Goal: Task Accomplishment & Management: Manage account settings

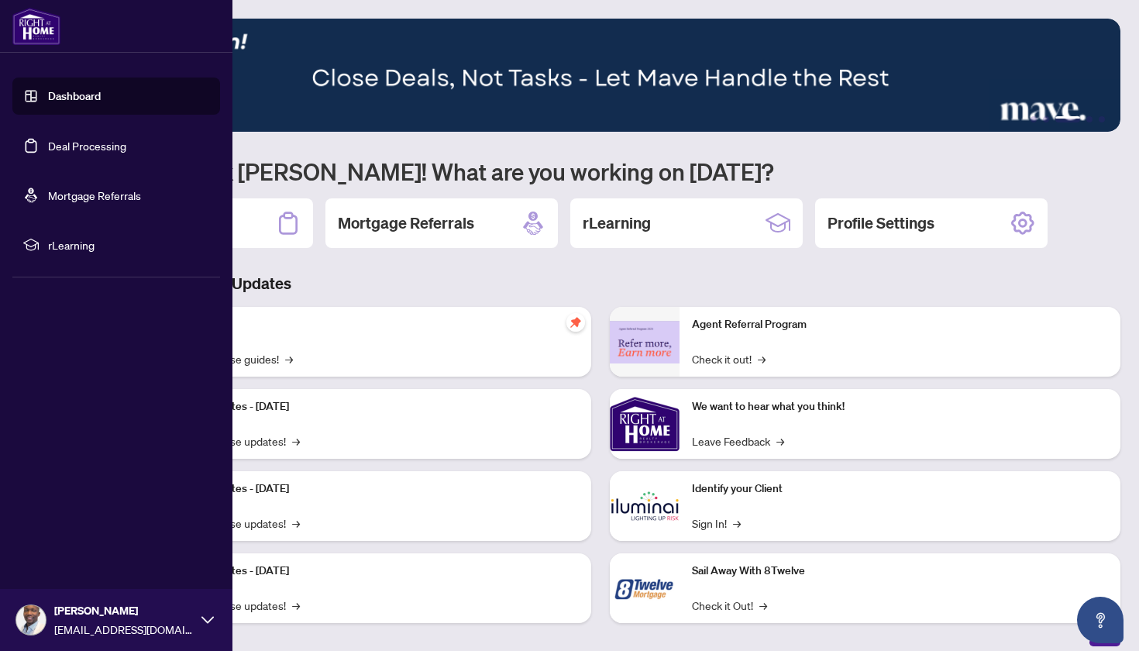
click at [52, 151] on link "Deal Processing" at bounding box center [87, 146] width 78 height 14
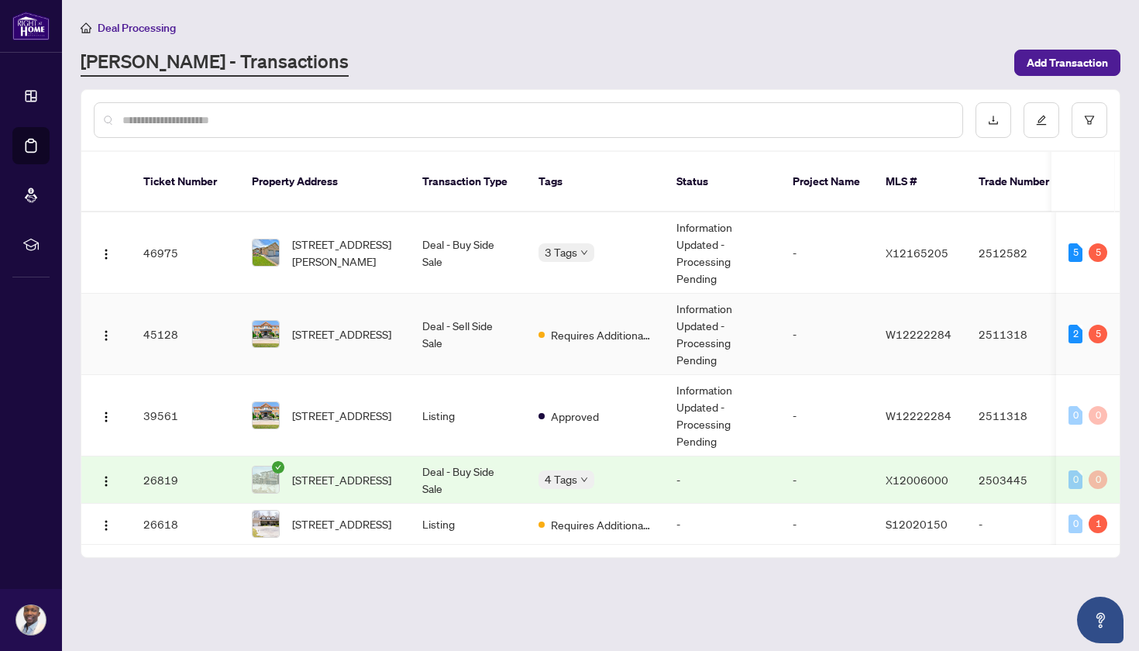
click at [790, 316] on td "-" at bounding box center [826, 334] width 93 height 81
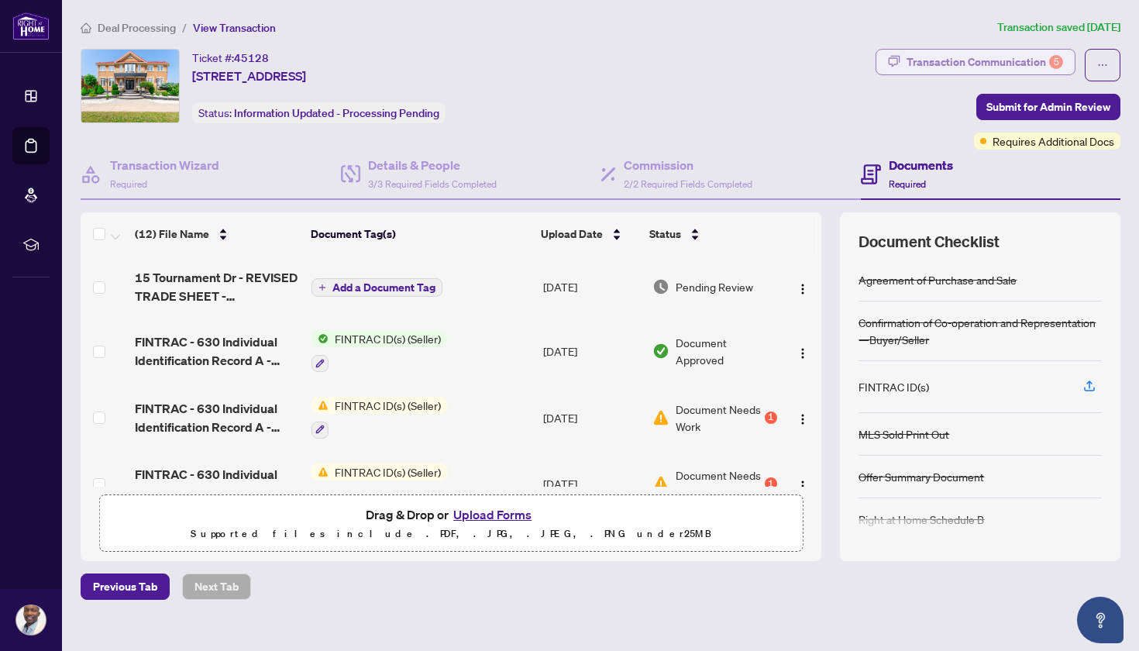
click at [955, 56] on div "Transaction Communication 5" at bounding box center [985, 62] width 157 height 25
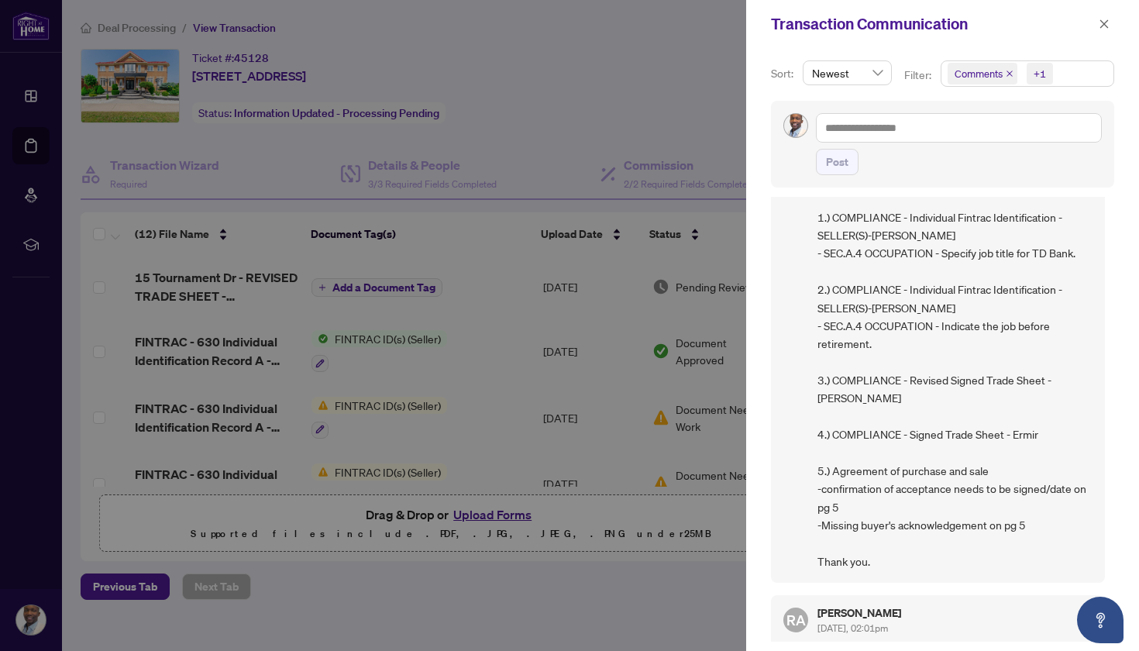
scroll to position [157, 0]
click at [677, 133] on div at bounding box center [569, 325] width 1139 height 651
click at [1101, 22] on icon "close" at bounding box center [1104, 24] width 11 height 11
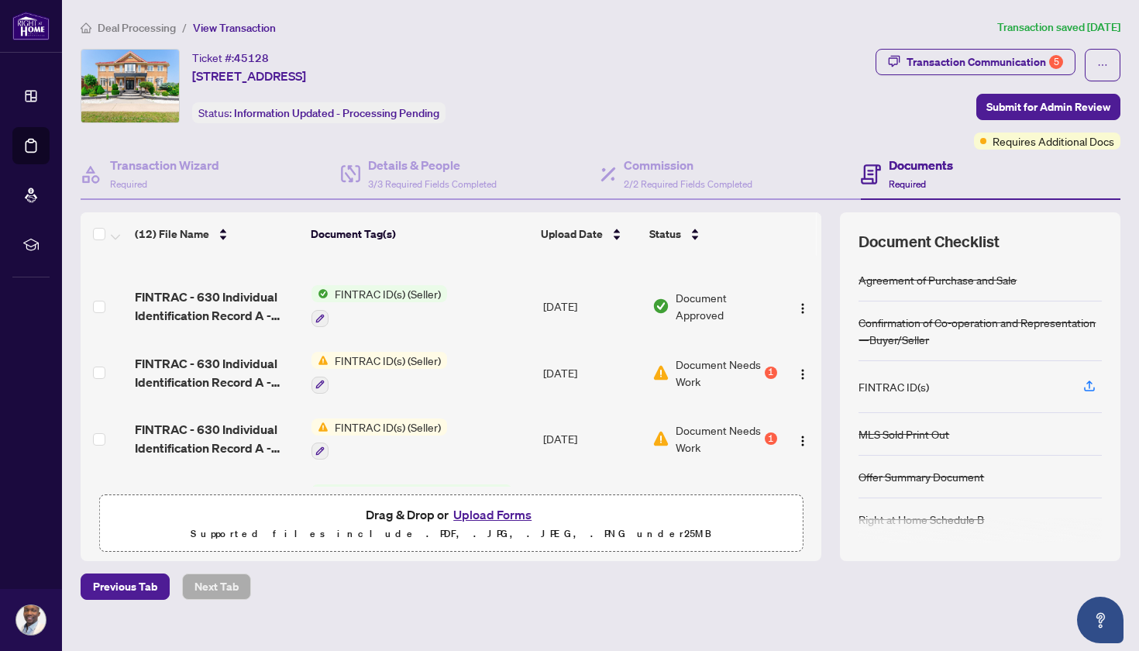
scroll to position [46, 0]
click at [315, 384] on icon "button" at bounding box center [319, 383] width 9 height 9
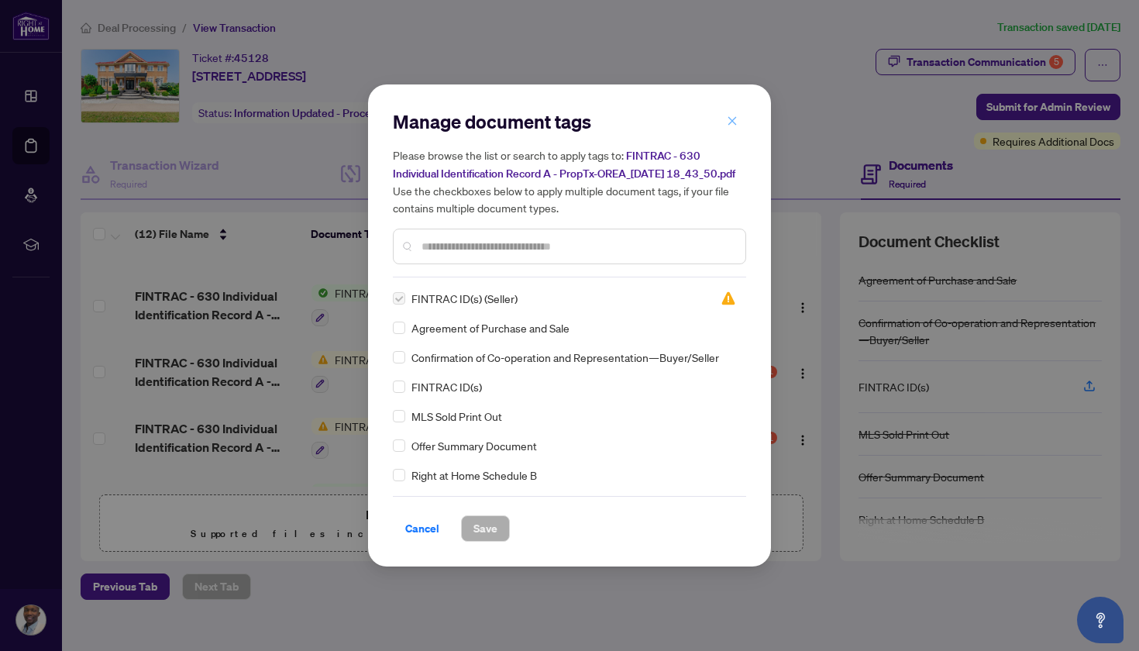
click at [719, 108] on button "button" at bounding box center [732, 121] width 31 height 26
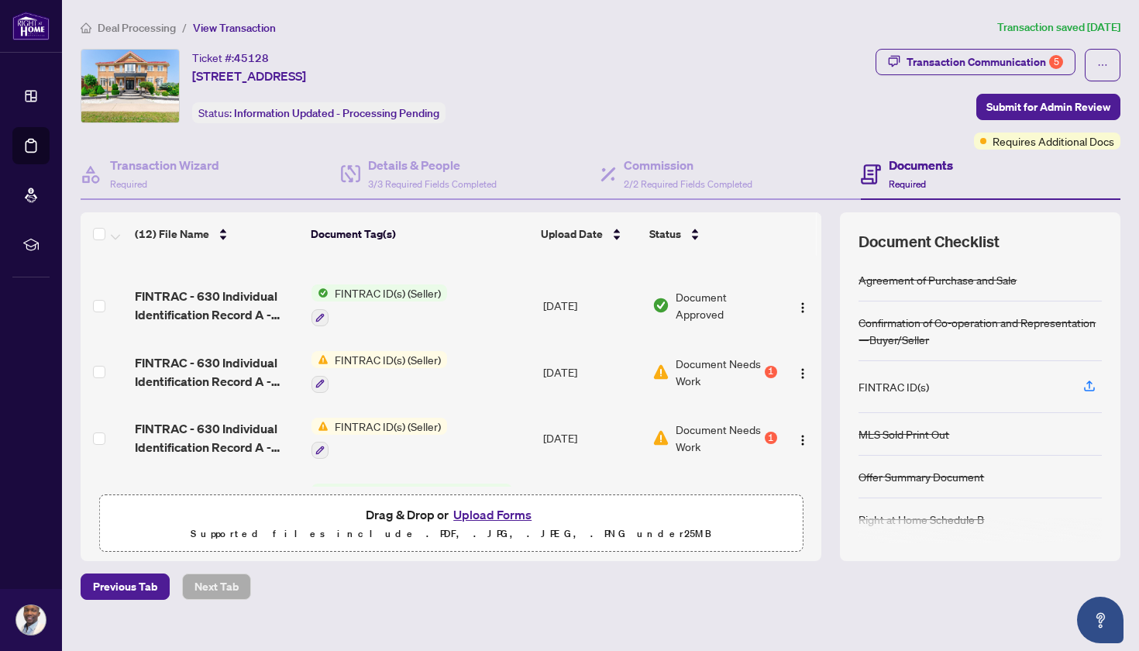
click at [394, 364] on span "FINTRAC ID(s) (Seller)" at bounding box center [388, 359] width 119 height 17
click at [384, 435] on span "FINTRAC ID(s) (Seller)" at bounding box center [369, 436] width 119 height 17
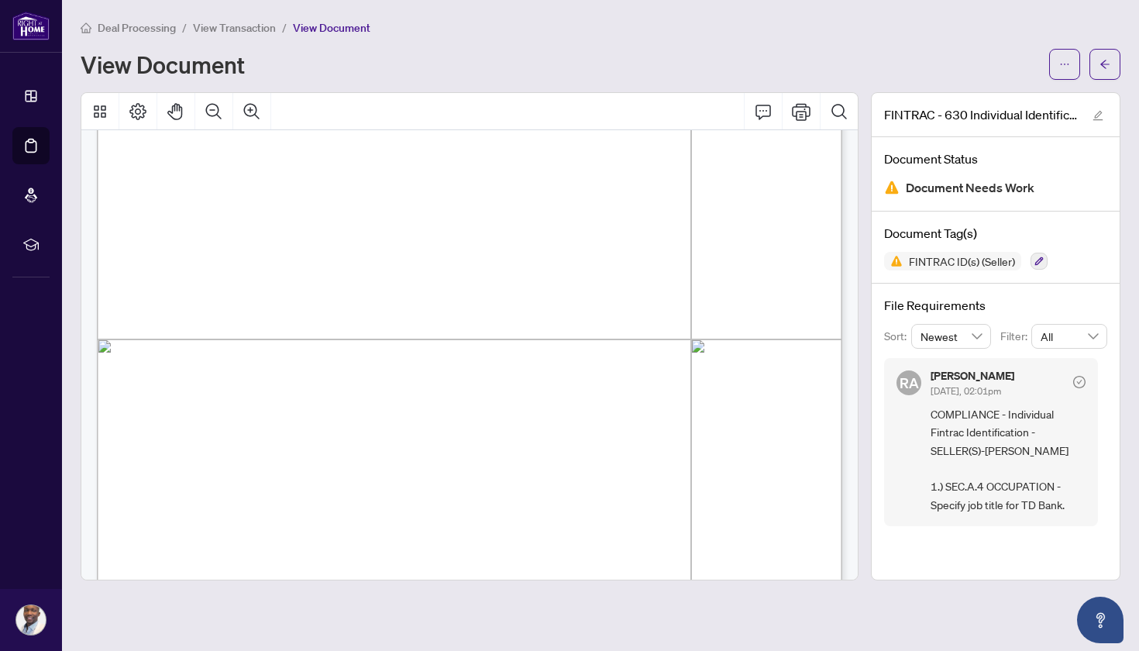
scroll to position [364, 0]
click at [597, 267] on span "[GEOGRAPHIC_DATA]" at bounding box center [652, 264] width 120 height 12
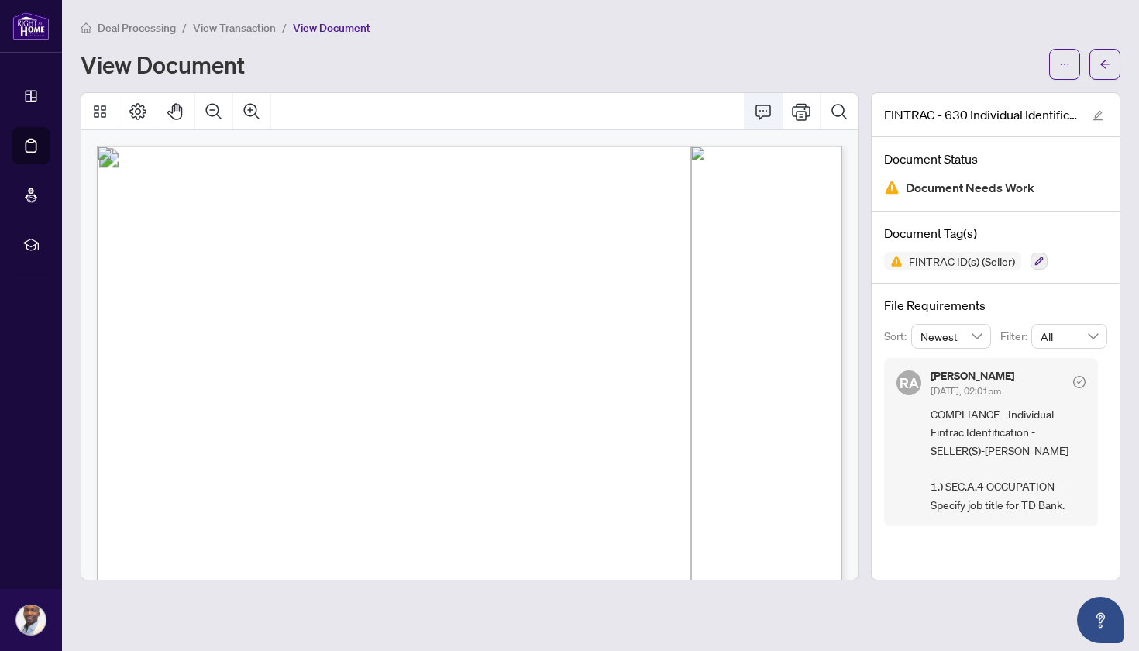
click at [767, 111] on icon "Comment" at bounding box center [763, 111] width 19 height 19
click at [808, 115] on icon "Print" at bounding box center [801, 111] width 19 height 17
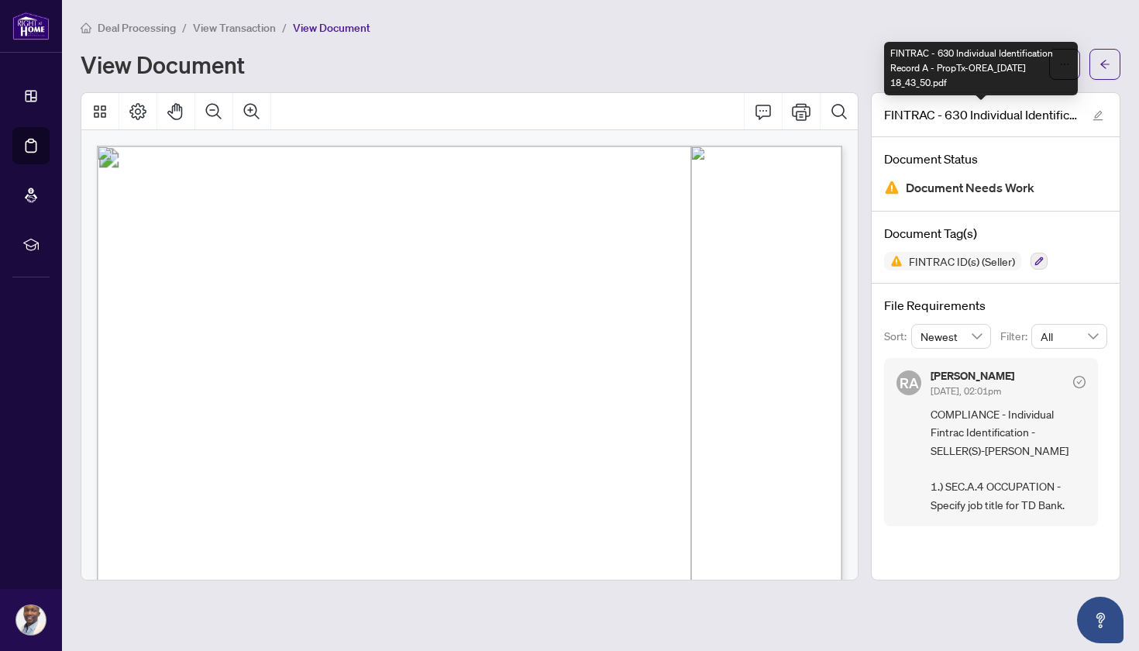
click at [1059, 76] on div "FINTRAC - 630 Individual Identification Record A - PropTx-OREA_[DATE] 18_43_50.…" at bounding box center [981, 68] width 194 height 53
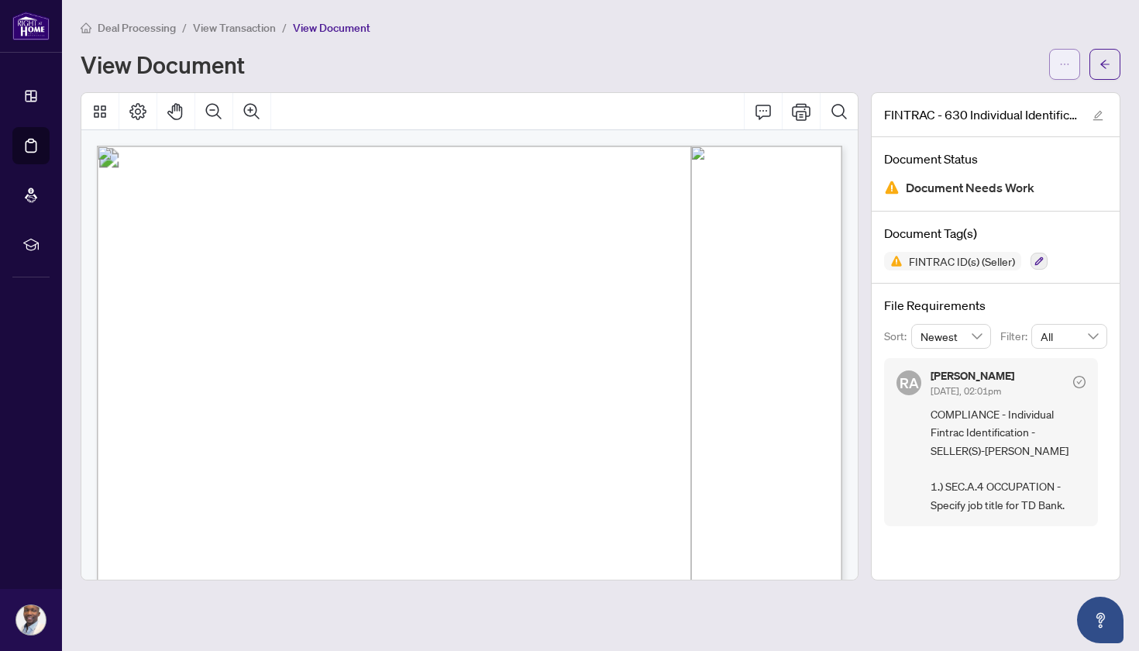
click at [1070, 66] on button "button" at bounding box center [1064, 64] width 31 height 31
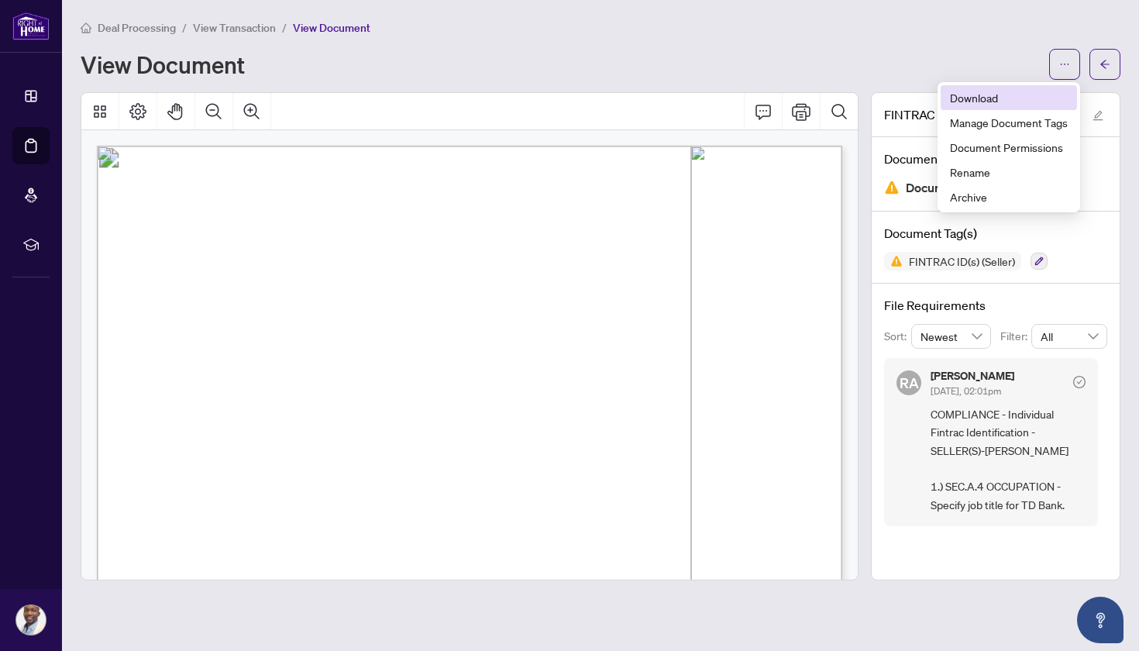
click at [1027, 96] on span "Download" at bounding box center [1009, 97] width 118 height 17
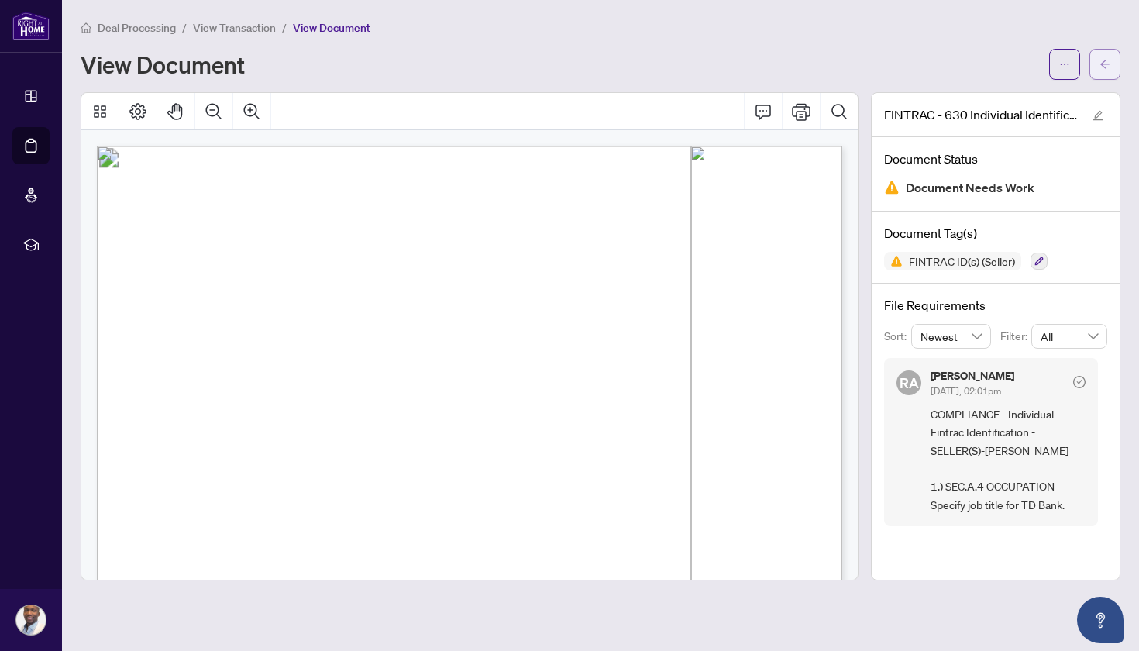
click at [1110, 64] on icon "arrow-left" at bounding box center [1105, 64] width 11 height 11
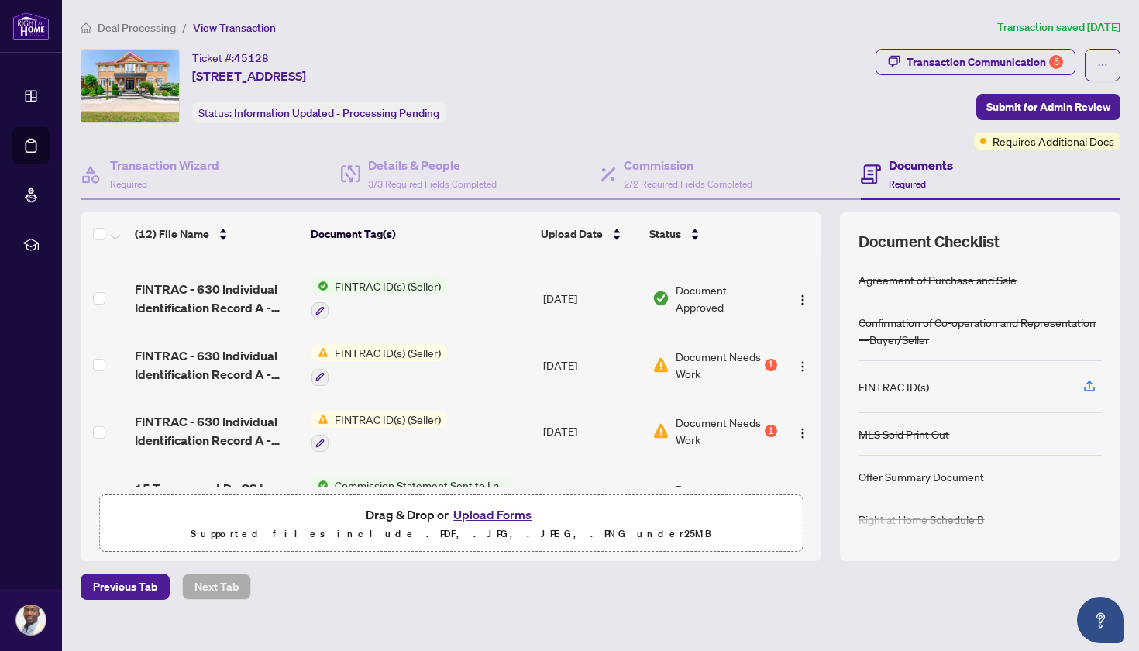
scroll to position [60, 0]
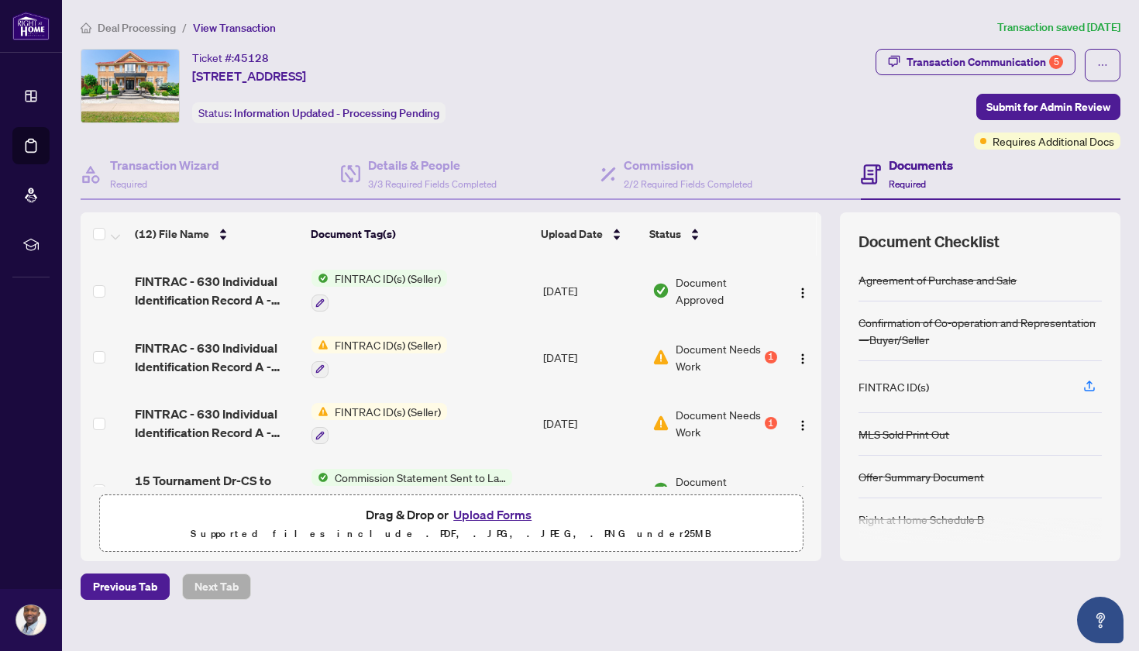
click at [439, 410] on span "FINTRAC ID(s) (Seller)" at bounding box center [388, 411] width 119 height 17
click at [460, 408] on td "FINTRAC ID(s) (Seller)" at bounding box center [421, 424] width 232 height 67
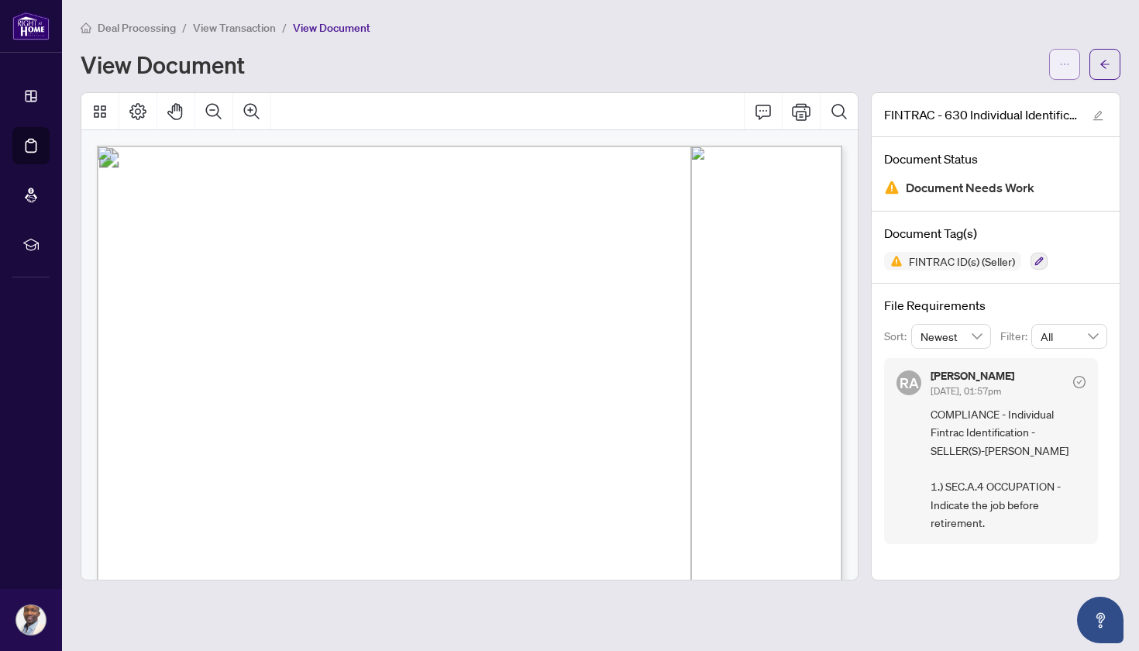
click at [1062, 64] on icon "ellipsis" at bounding box center [1064, 64] width 11 height 11
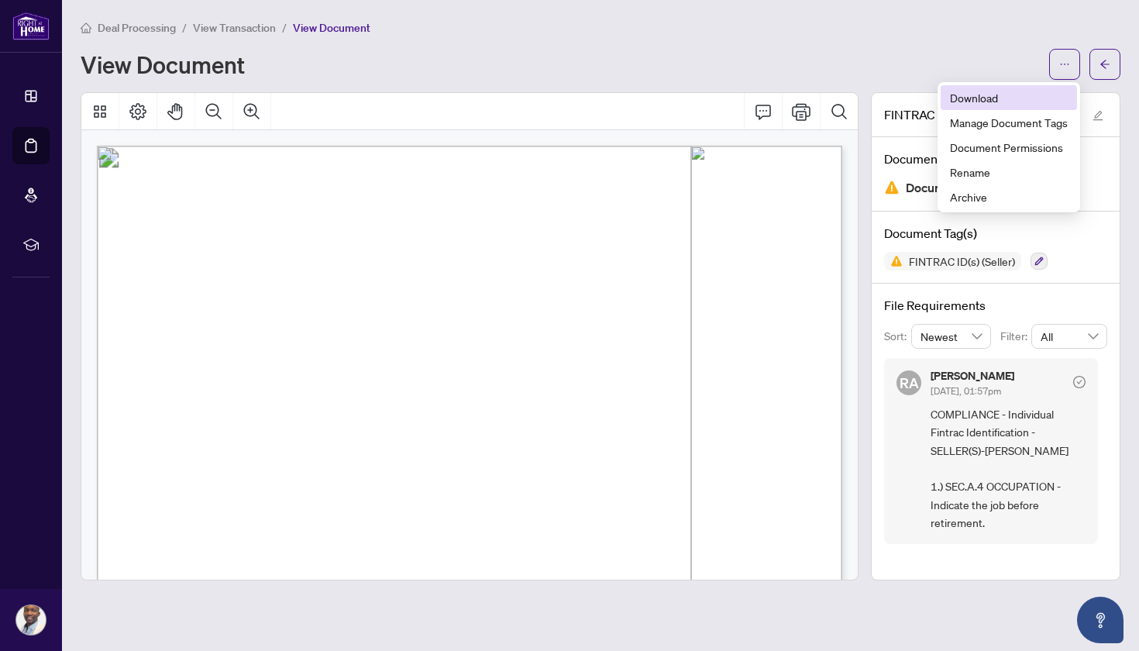
click at [1028, 100] on span "Download" at bounding box center [1009, 97] width 118 height 17
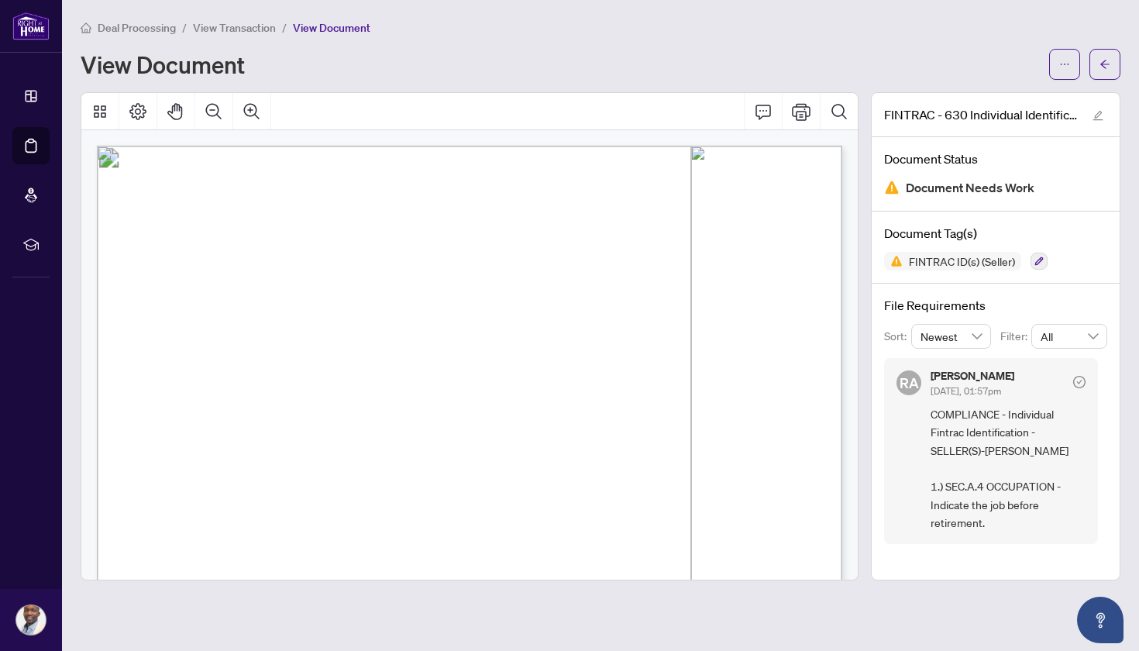
scroll to position [9, 0]
click at [1103, 67] on icon "arrow-left" at bounding box center [1105, 64] width 11 height 11
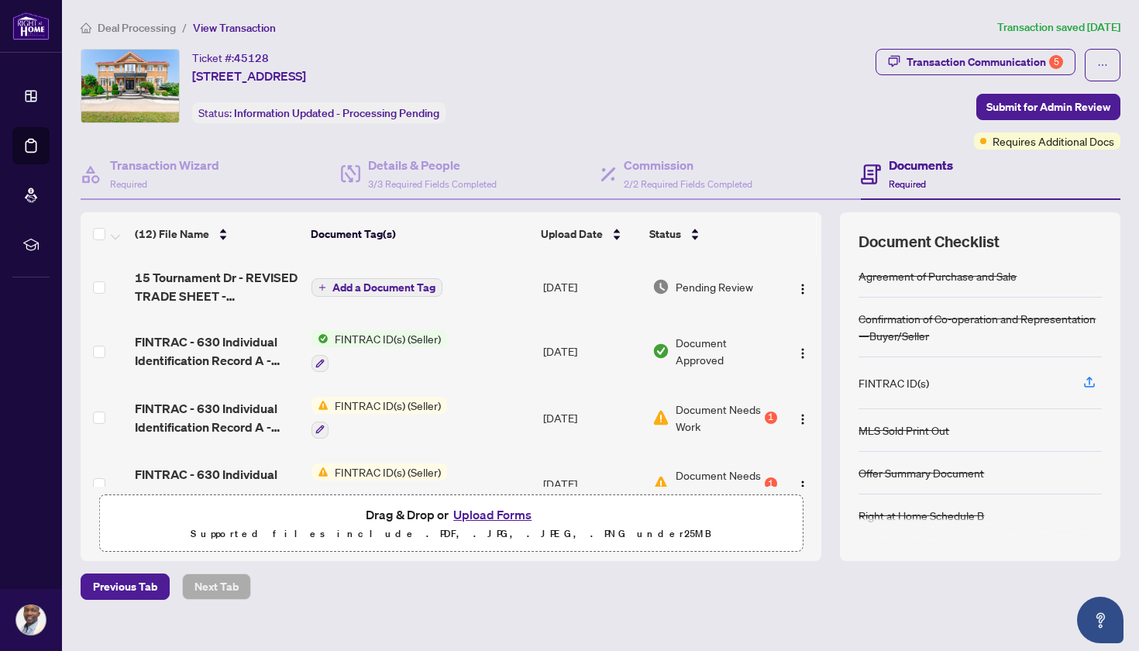
scroll to position [4, 0]
click at [1035, 62] on div "Transaction Communication 5" at bounding box center [985, 62] width 157 height 25
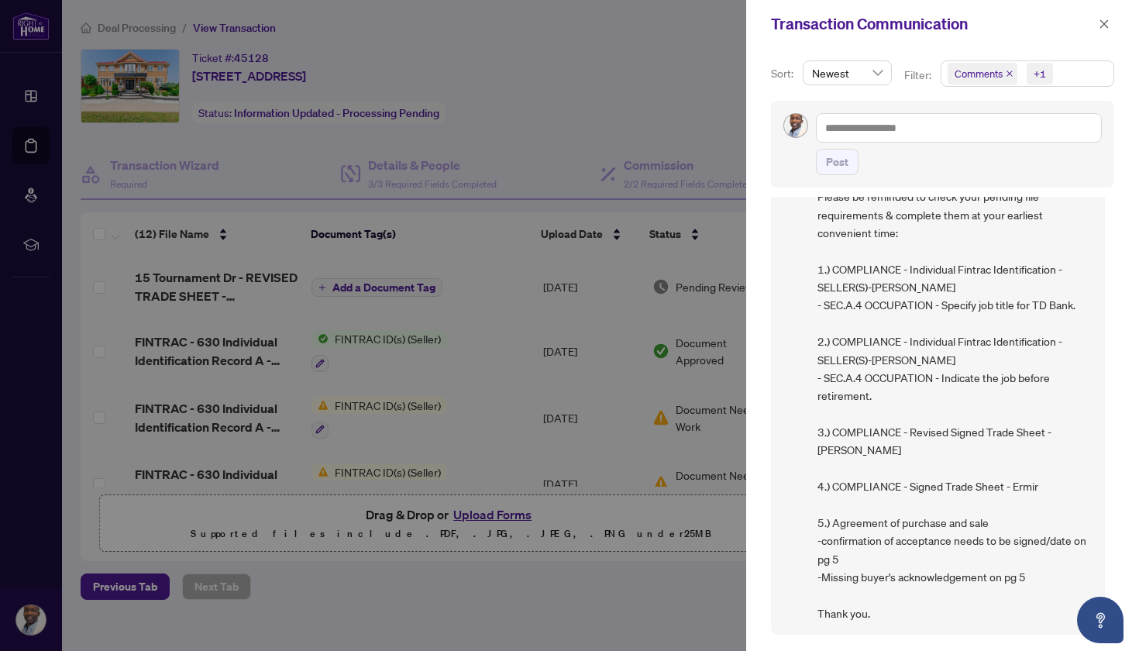
scroll to position [107, 0]
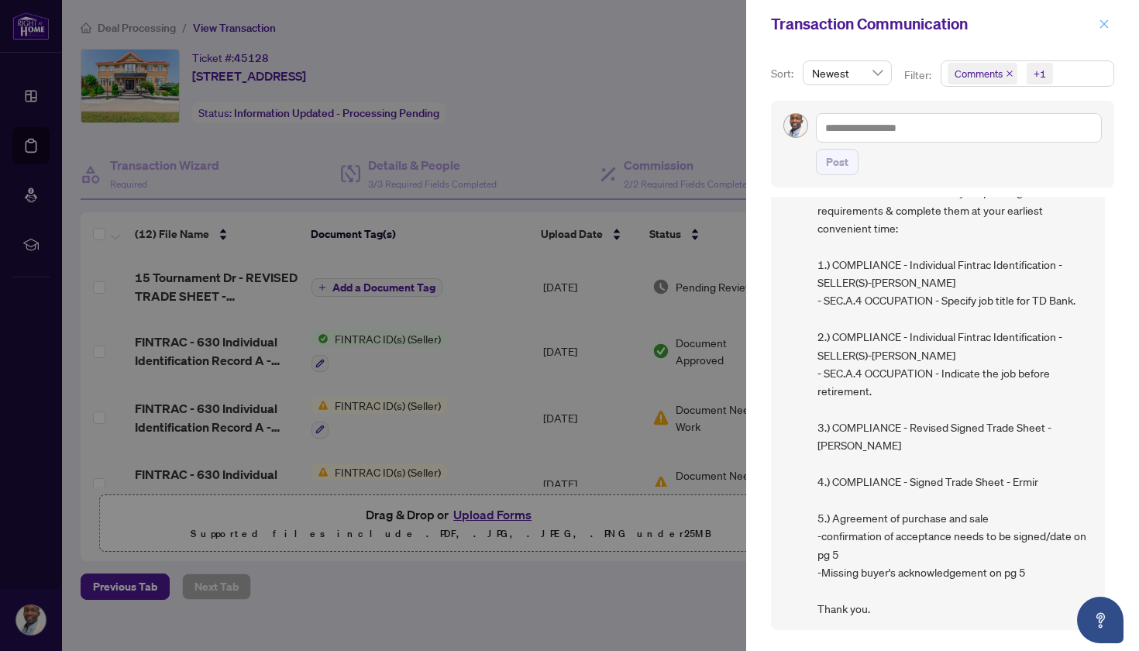
click at [1105, 26] on icon "close" at bounding box center [1104, 23] width 9 height 9
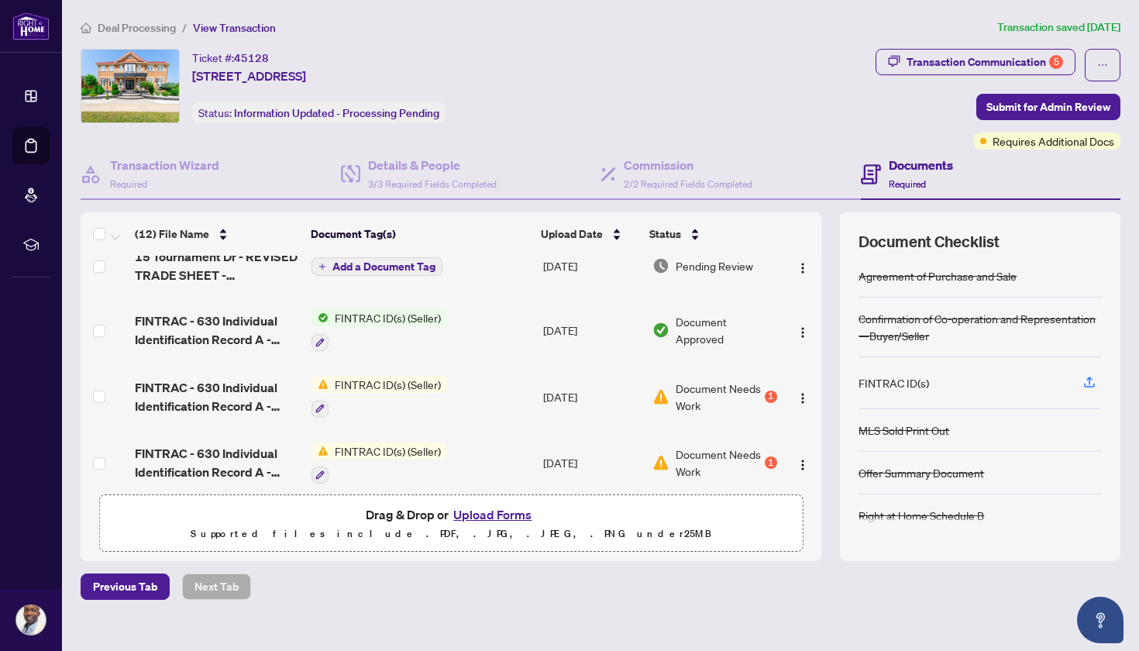
scroll to position [17, 0]
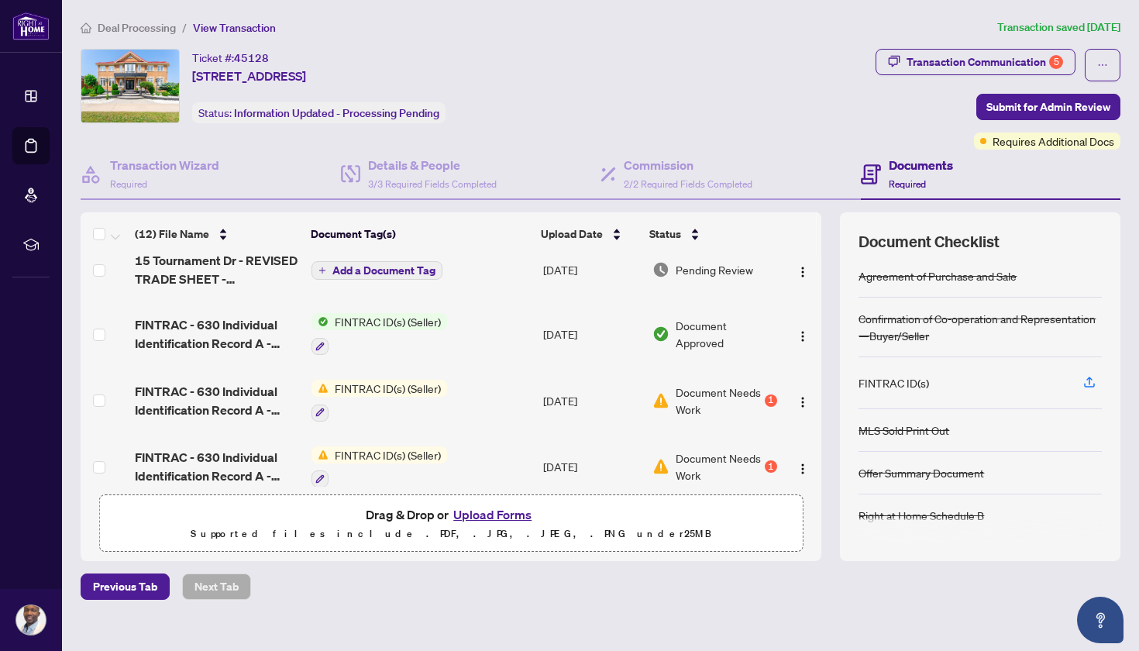
click at [505, 516] on button "Upload Forms" at bounding box center [493, 515] width 88 height 20
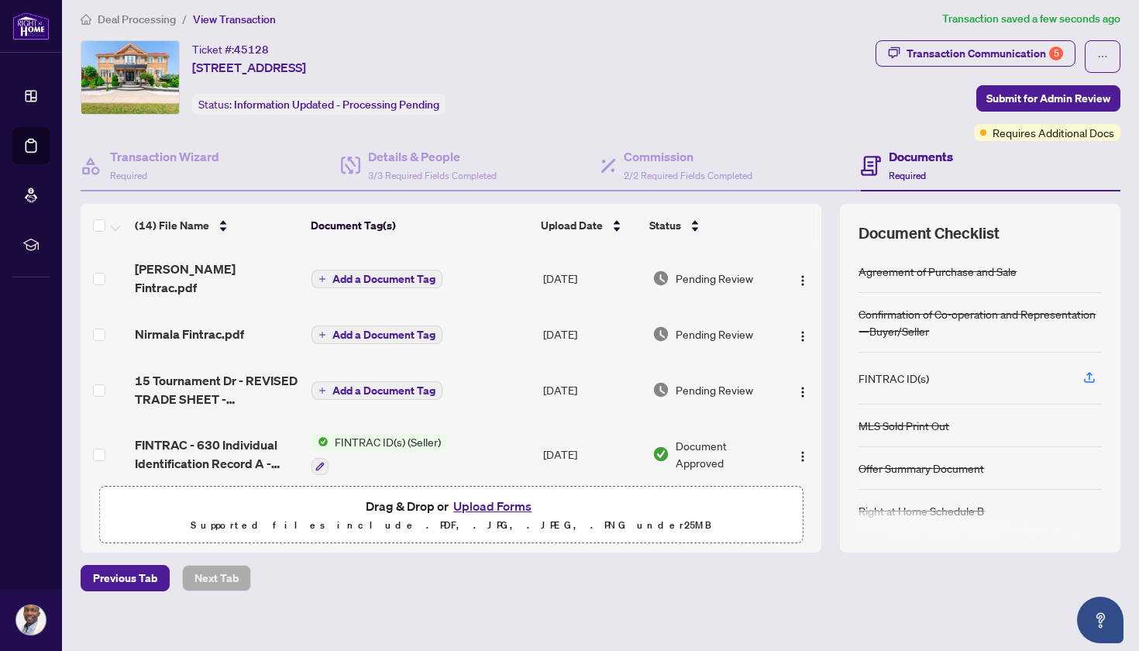
scroll to position [0, 0]
click at [398, 274] on span "Add a Document Tag" at bounding box center [383, 279] width 103 height 11
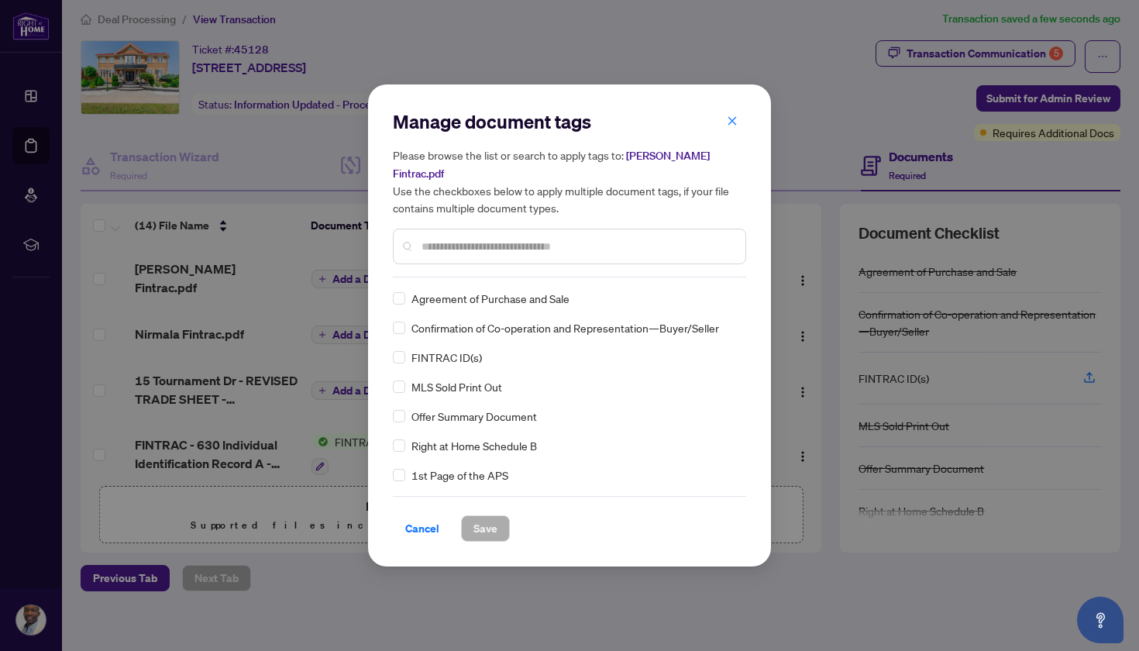
click at [436, 243] on input "text" at bounding box center [578, 246] width 312 height 17
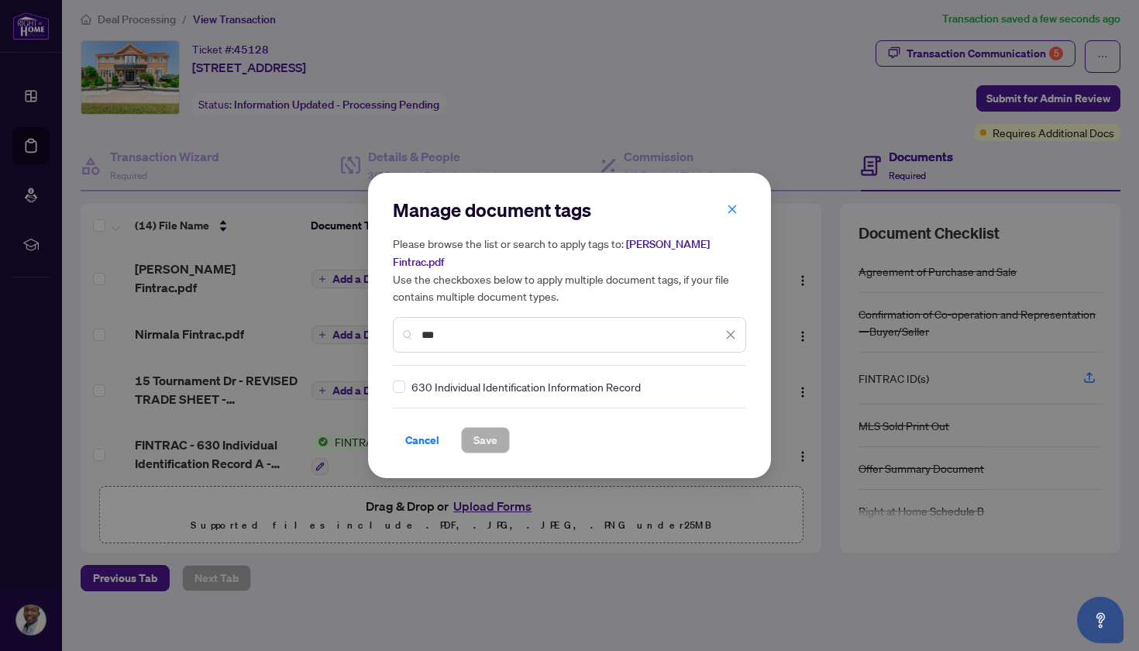
type input "***"
click at [482, 381] on span "630 Individual Identification Information Record" at bounding box center [526, 386] width 229 height 17
click at [396, 381] on span at bounding box center [399, 387] width 12 height 12
click at [481, 439] on span "Save" at bounding box center [486, 440] width 24 height 25
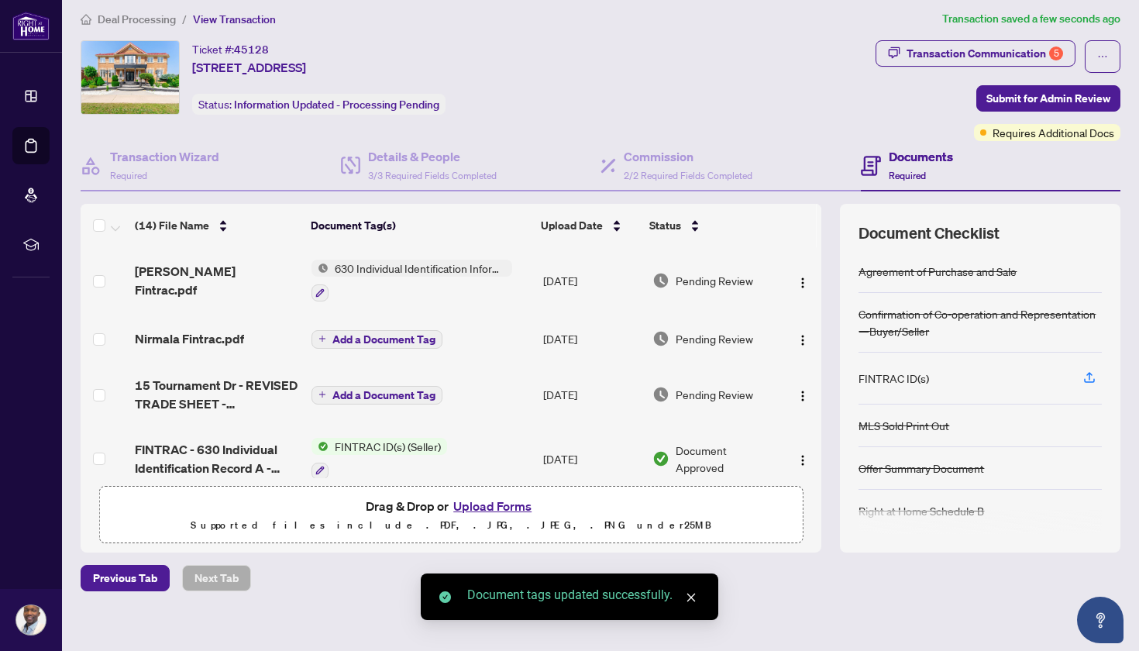
click at [350, 337] on span "Add a Document Tag" at bounding box center [383, 339] width 103 height 11
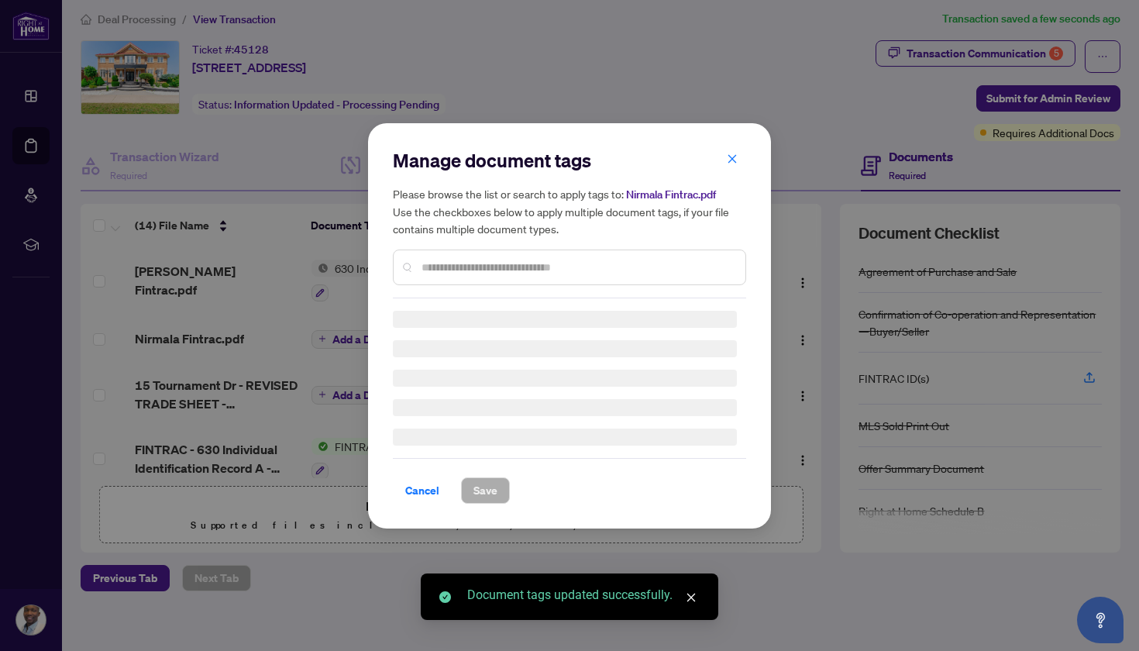
click at [453, 277] on div at bounding box center [569, 268] width 353 height 36
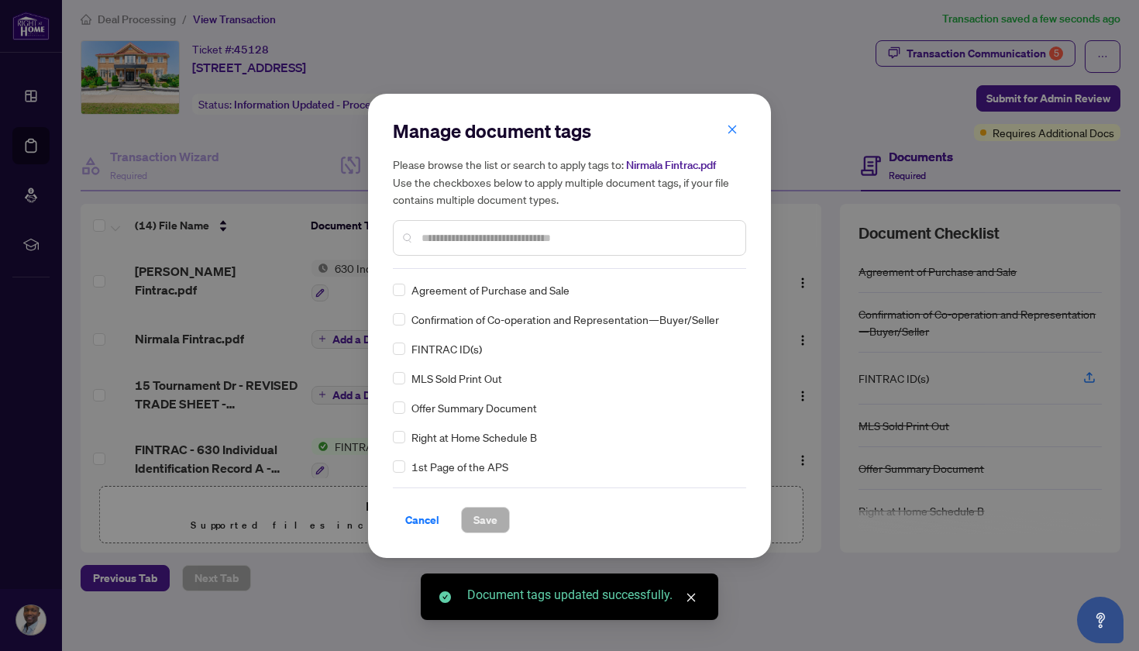
click at [450, 272] on div "Manage document tags Please browse the list or search to apply tags to: Nirmala…" at bounding box center [569, 326] width 353 height 415
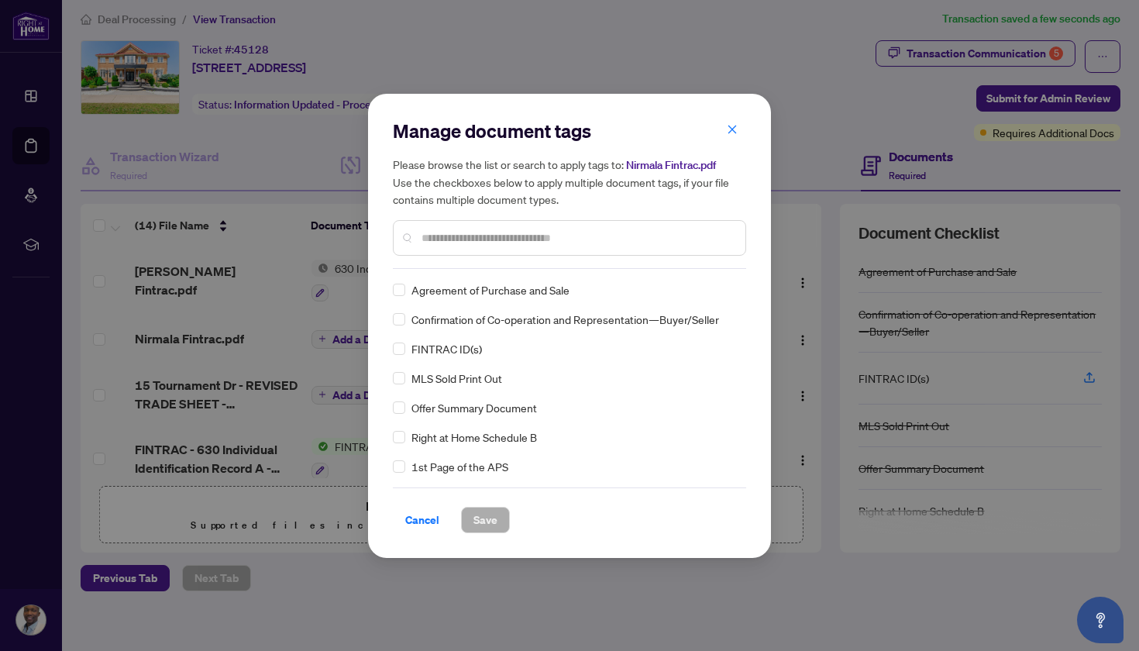
click at [449, 239] on input "text" at bounding box center [578, 237] width 312 height 17
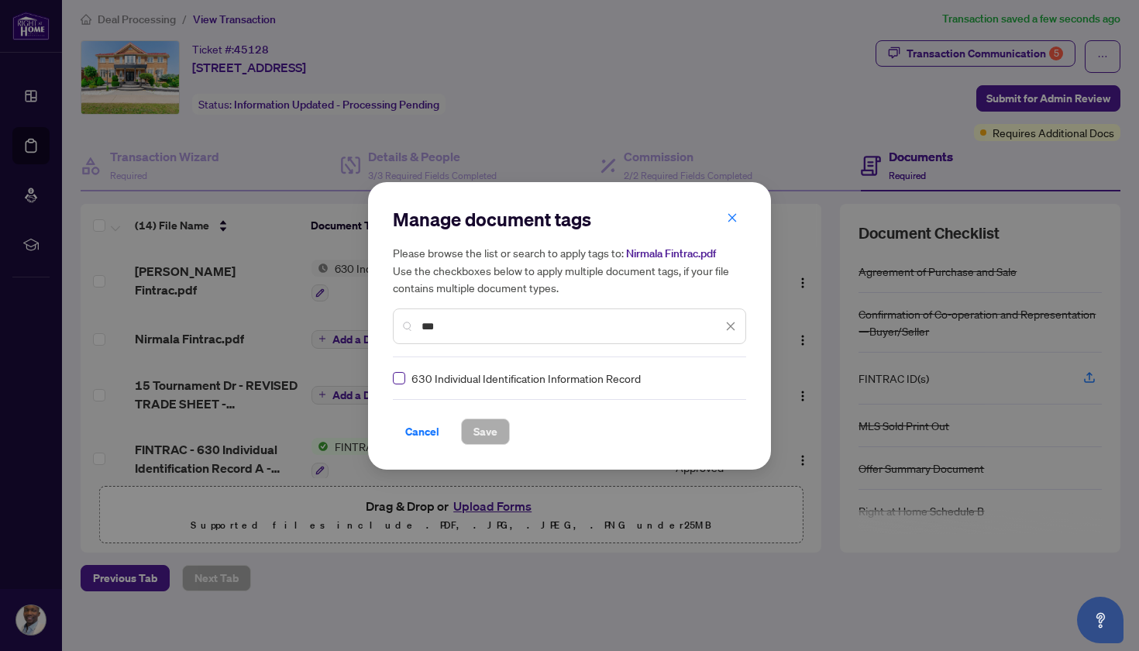
type input "***"
click at [402, 378] on span at bounding box center [399, 378] width 12 height 12
click at [487, 436] on span "Save" at bounding box center [486, 431] width 24 height 25
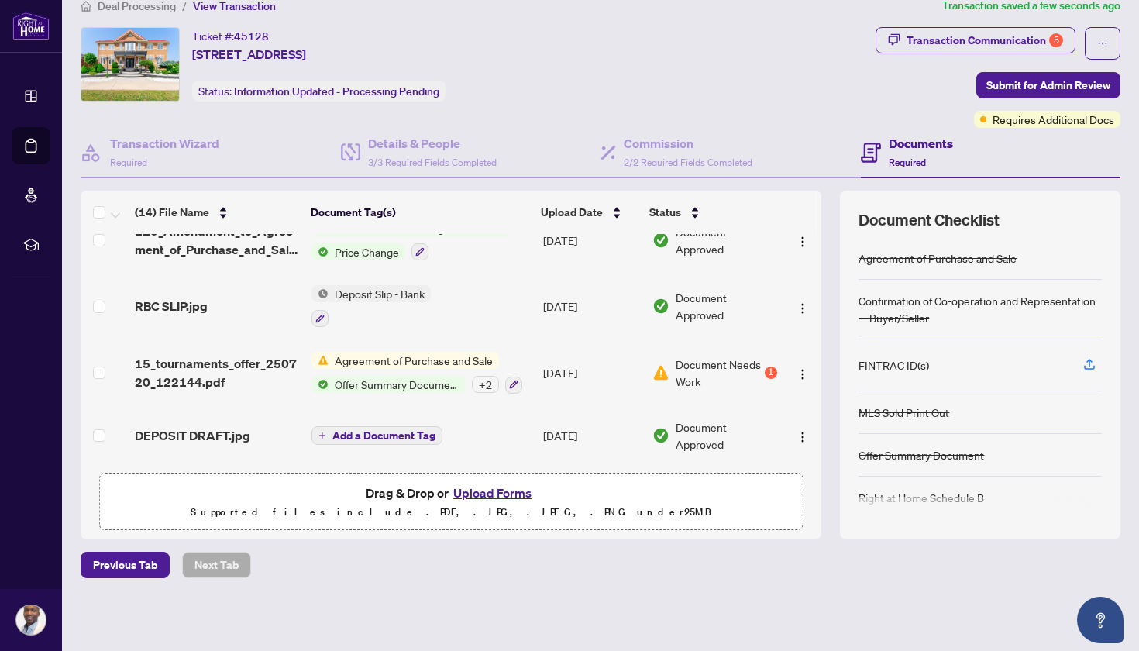
scroll to position [21, 0]
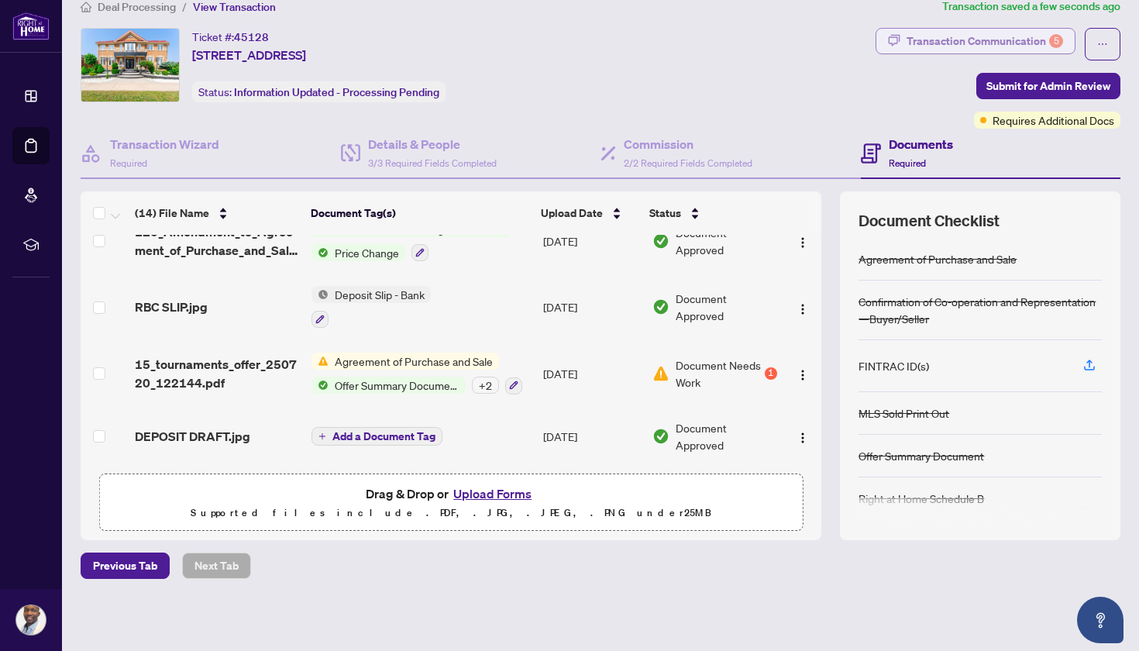
click at [967, 46] on div "Transaction Communication 5" at bounding box center [985, 41] width 157 height 25
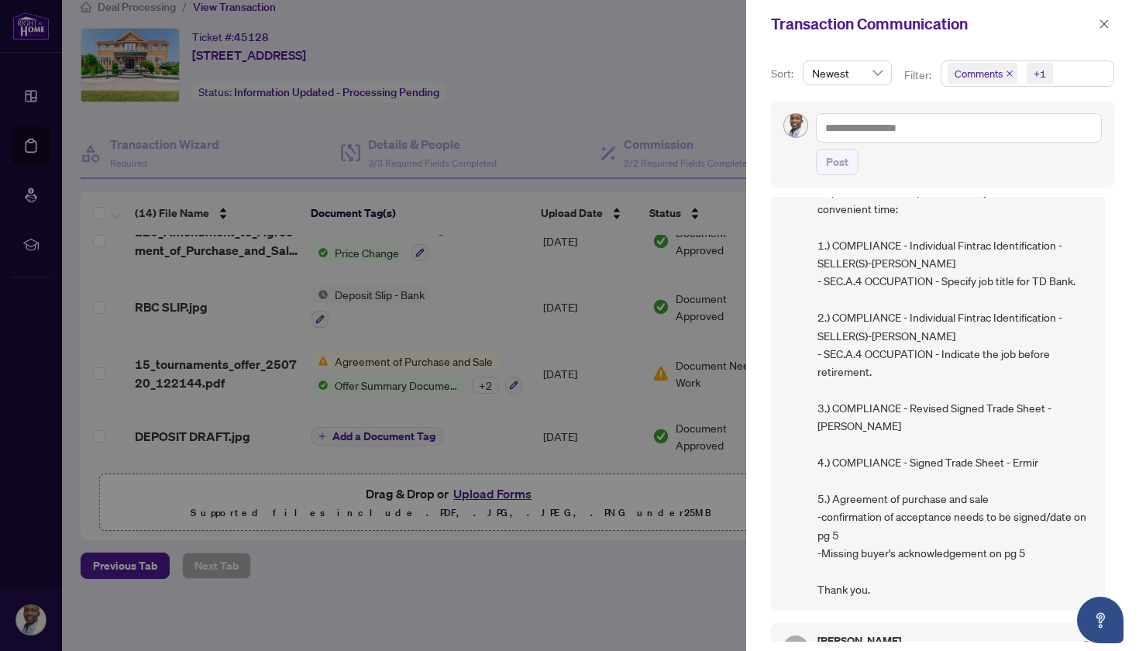
scroll to position [139, 0]
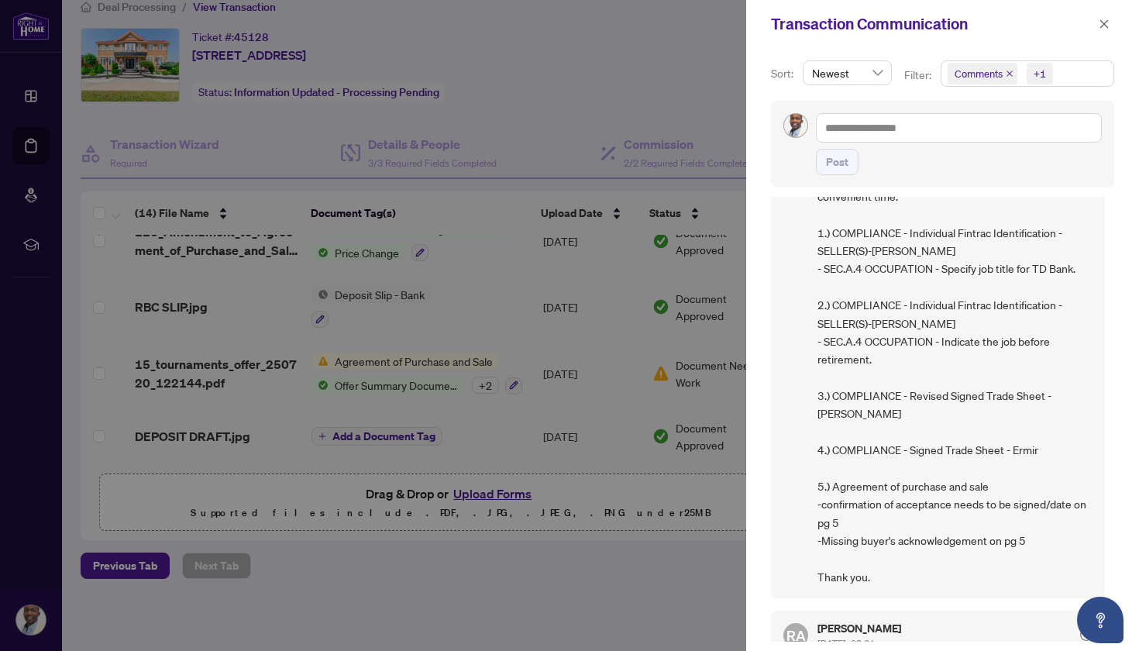
click at [368, 388] on div at bounding box center [569, 325] width 1139 height 651
click at [1107, 22] on icon "close" at bounding box center [1104, 23] width 9 height 9
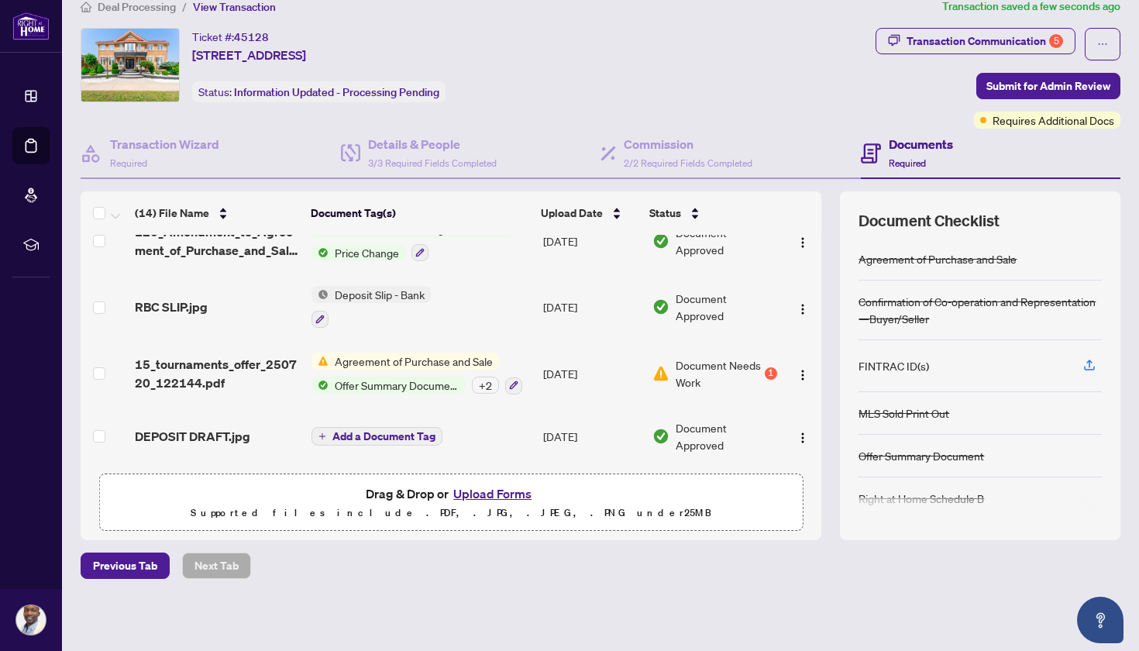
click at [395, 377] on span "Offer Summary Document" at bounding box center [397, 385] width 137 height 17
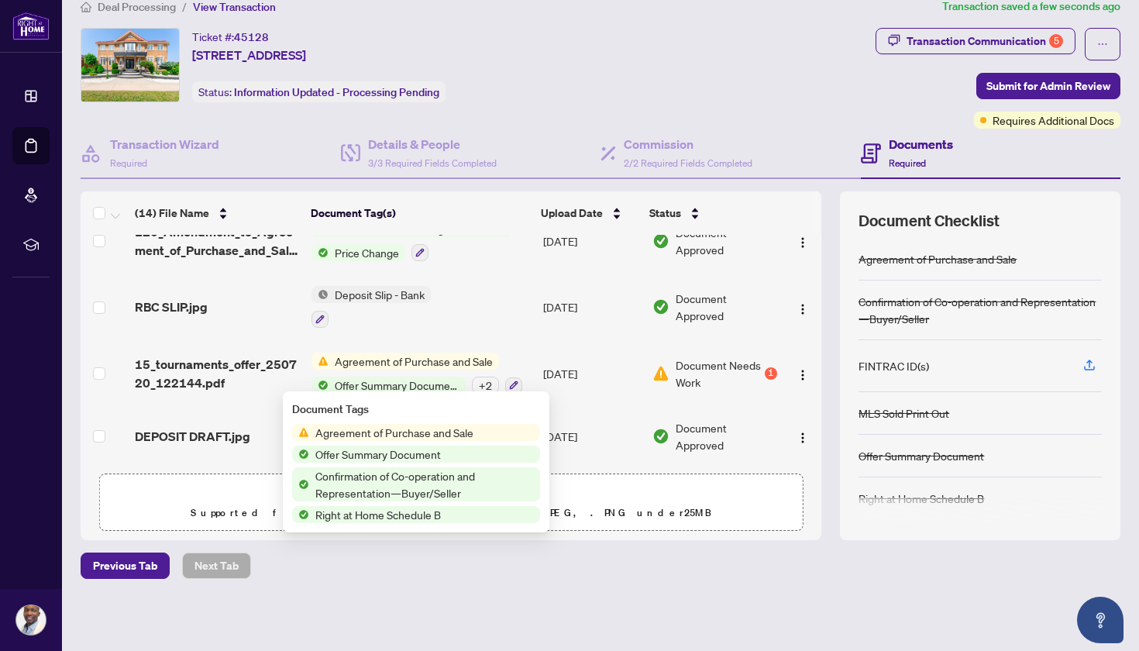
click at [403, 356] on span "Agreement of Purchase and Sale" at bounding box center [414, 361] width 170 height 17
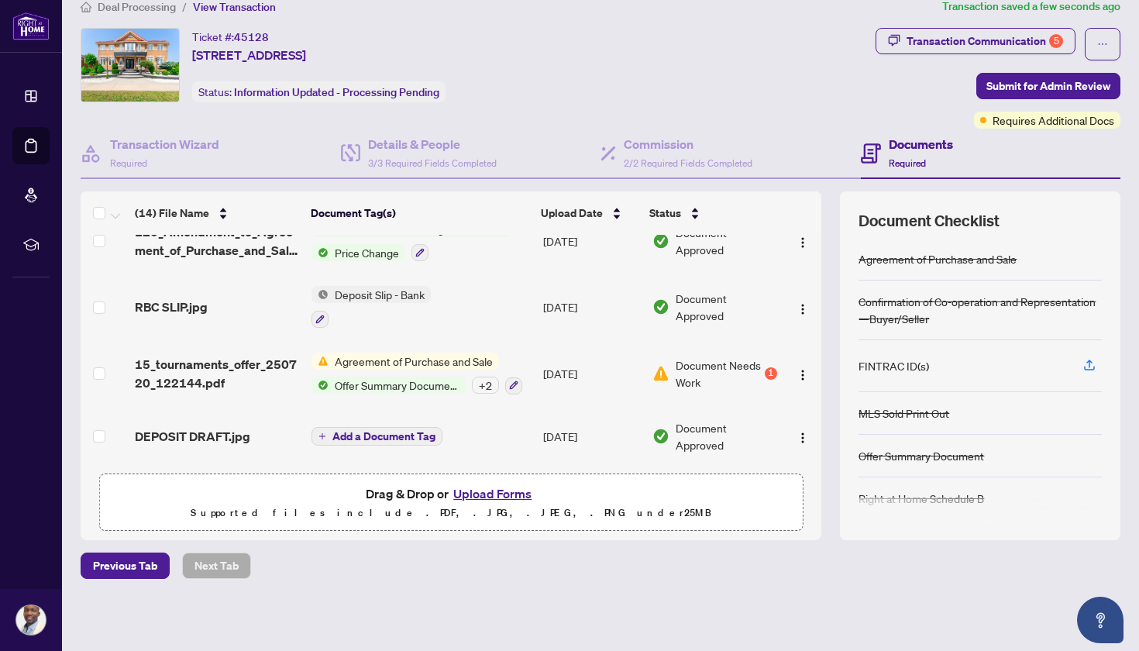
click at [403, 356] on span "Agreement of Purchase and Sale" at bounding box center [414, 361] width 170 height 17
click at [701, 366] on span "Document Needs Work" at bounding box center [718, 373] width 85 height 34
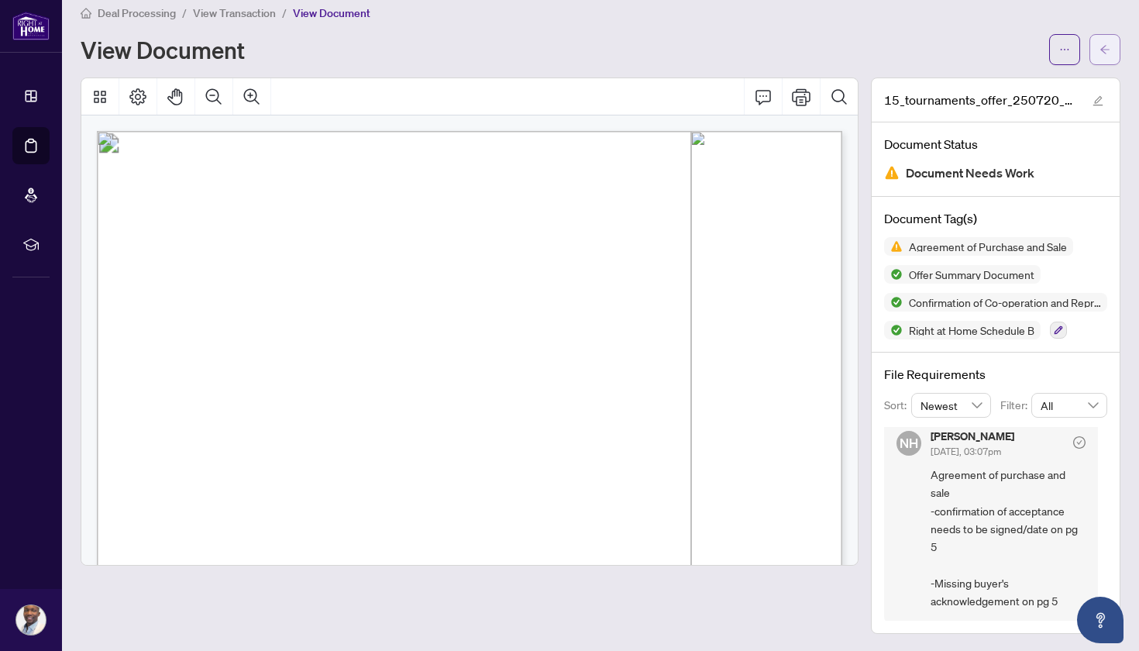
click at [1108, 50] on icon "arrow-left" at bounding box center [1105, 49] width 11 height 11
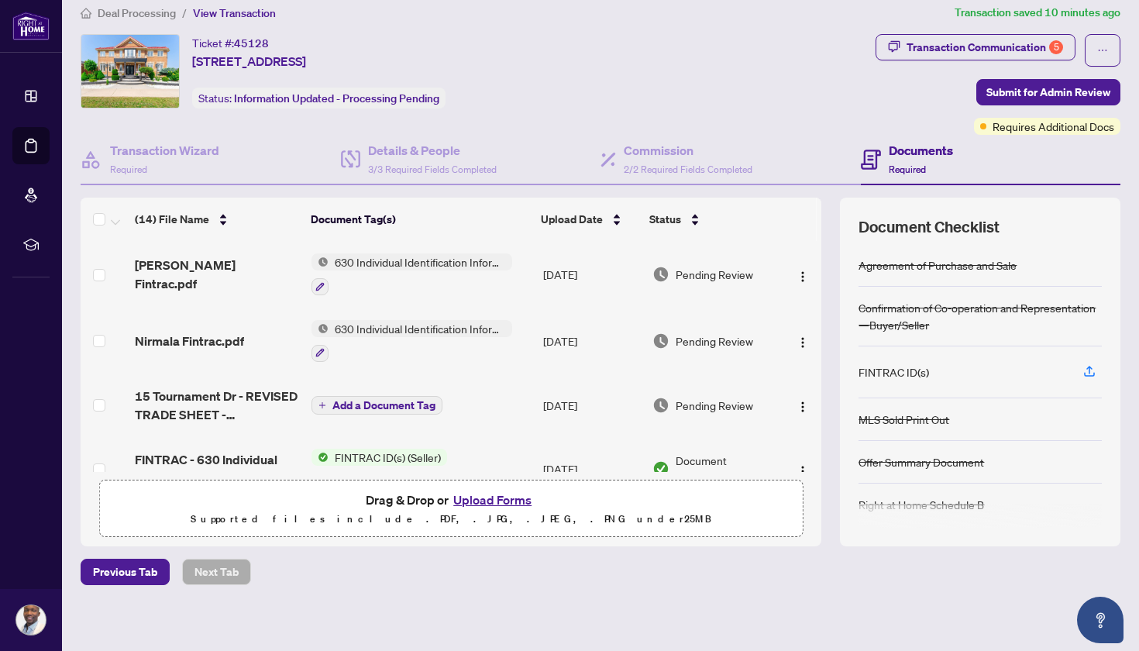
click at [490, 501] on button "Upload Forms" at bounding box center [493, 500] width 88 height 20
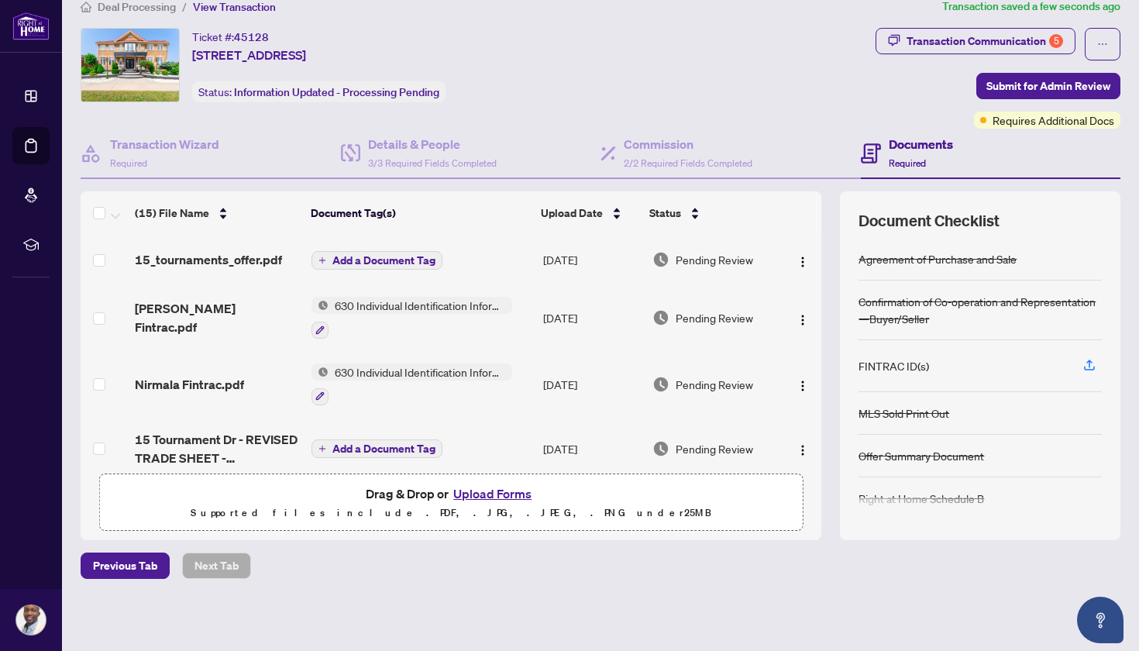
click at [408, 258] on span "Add a Document Tag" at bounding box center [383, 260] width 103 height 11
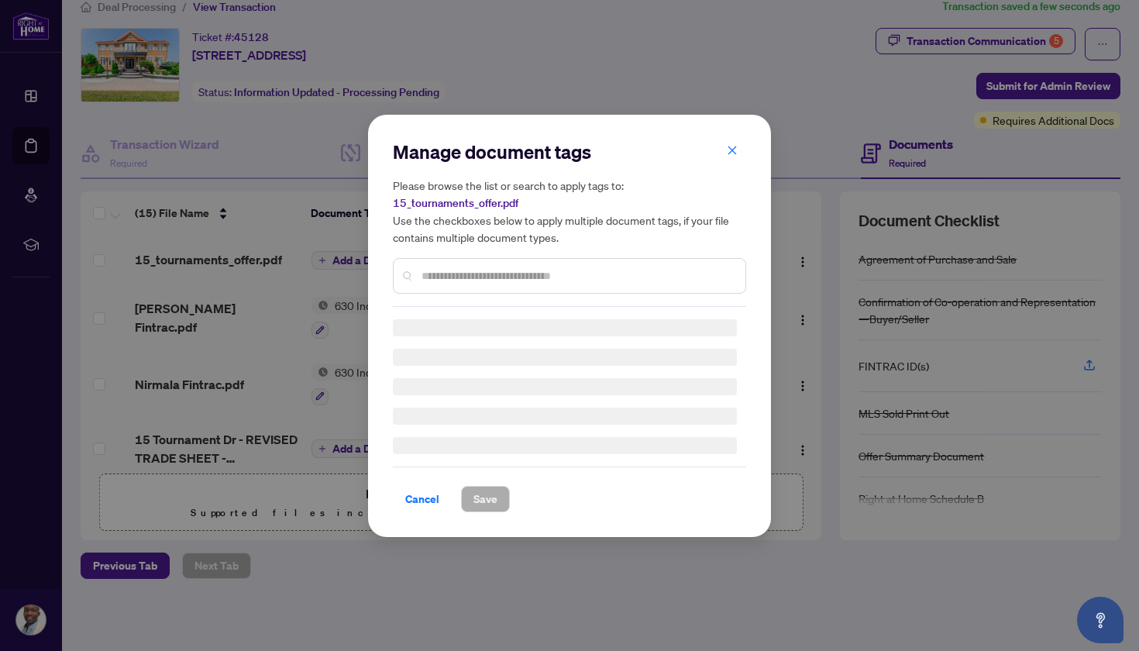
click at [467, 268] on input "text" at bounding box center [578, 275] width 312 height 17
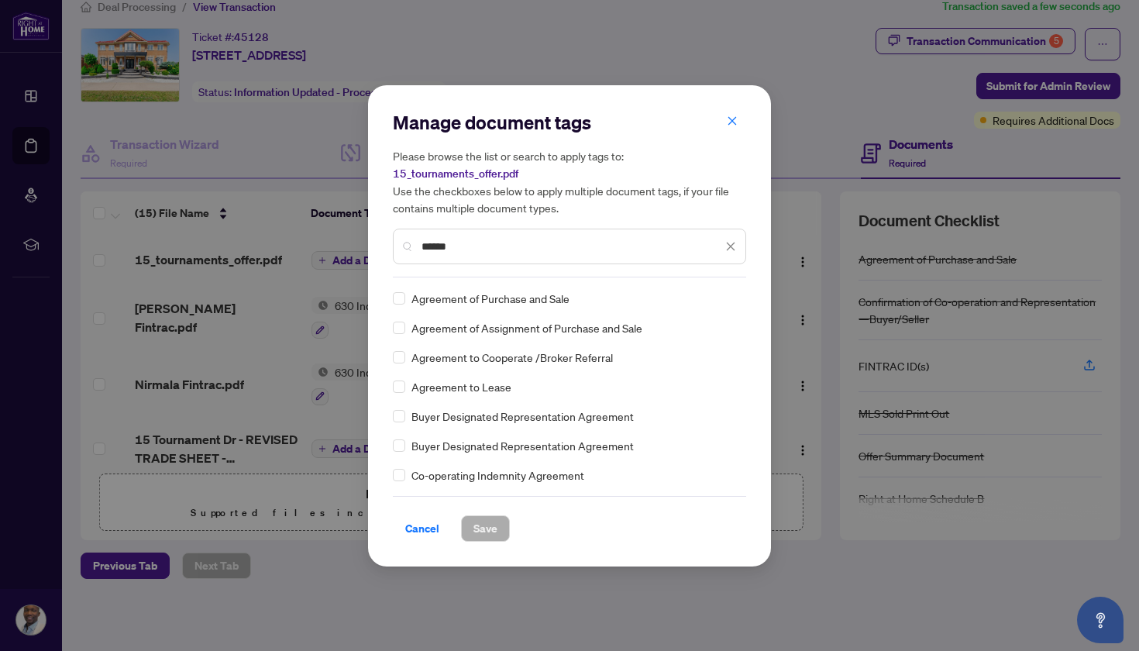
drag, startPoint x: 445, startPoint y: 288, endPoint x: 405, endPoint y: 297, distance: 40.6
click at [405, 297] on div "Agreement of Purchase and Sale" at bounding box center [565, 298] width 344 height 17
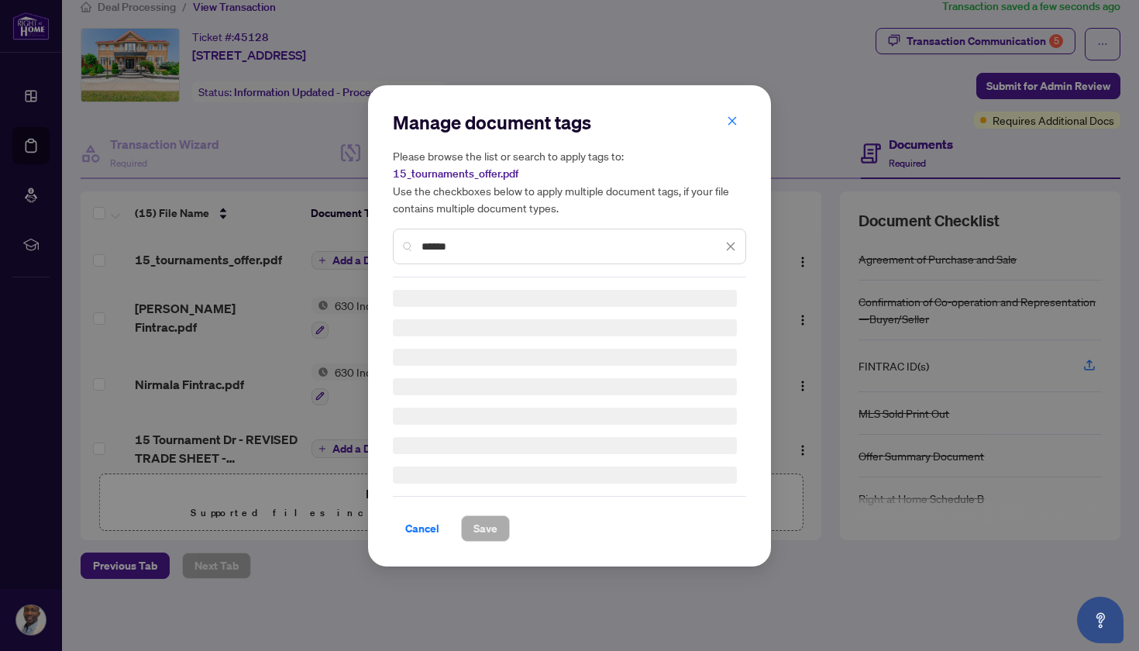
click at [402, 298] on h3 at bounding box center [565, 298] width 344 height 17
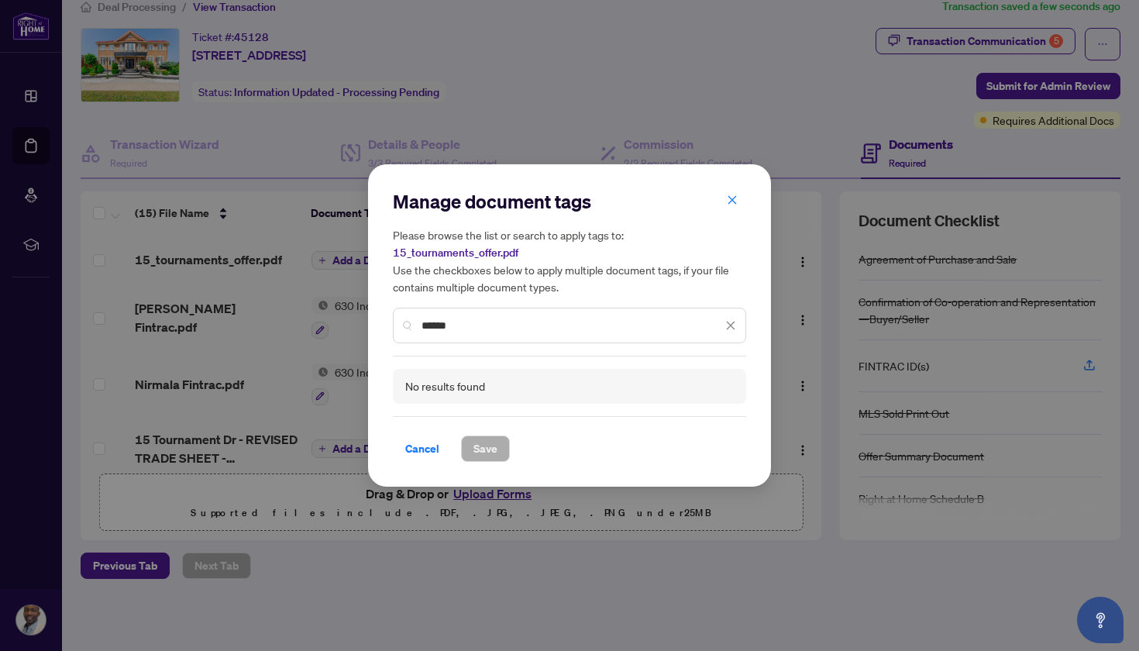
click at [471, 318] on input "******" at bounding box center [572, 325] width 301 height 17
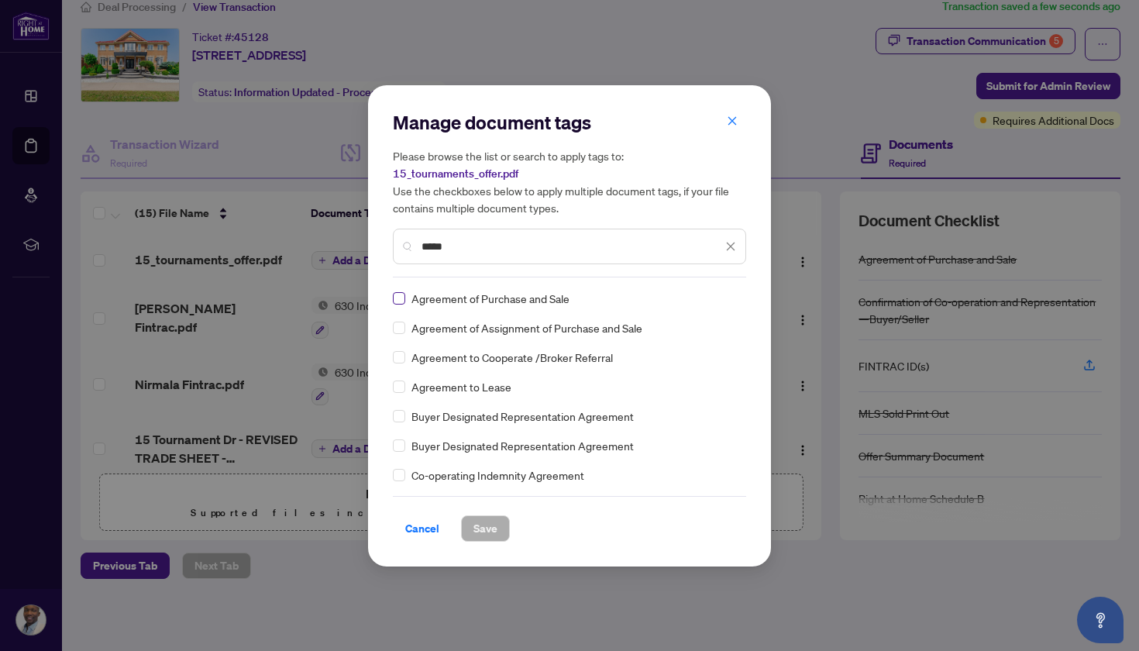
type input "*****"
click at [489, 529] on span "Save" at bounding box center [486, 528] width 24 height 25
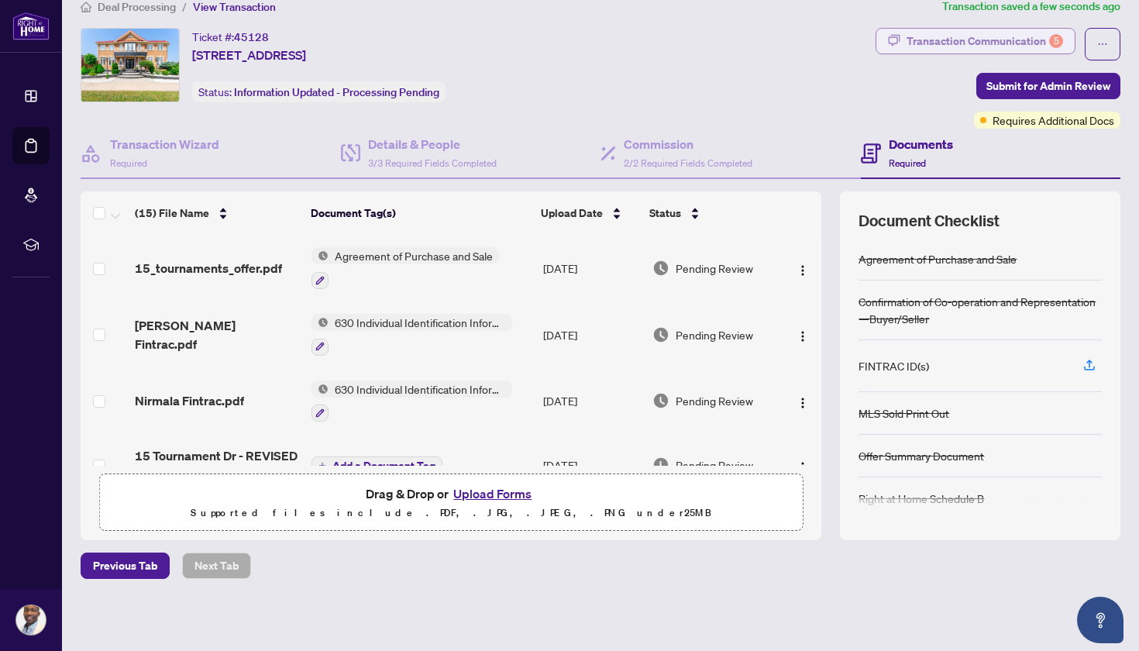
click at [1025, 36] on div "Transaction Communication 5" at bounding box center [985, 41] width 157 height 25
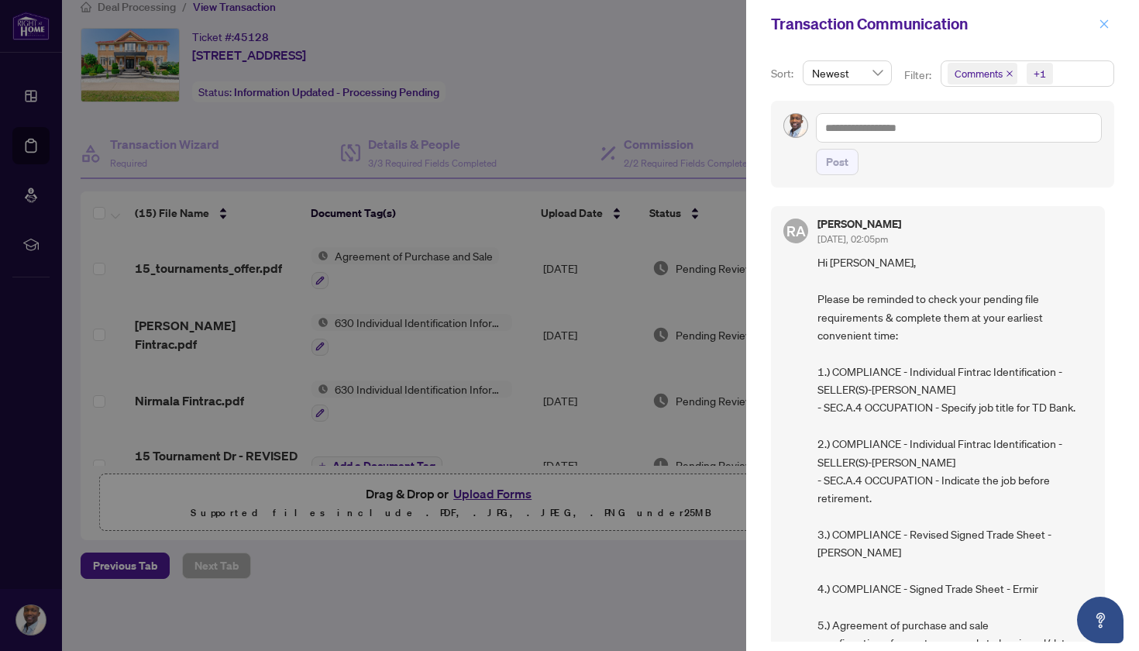
click at [1102, 19] on icon "close" at bounding box center [1104, 24] width 11 height 11
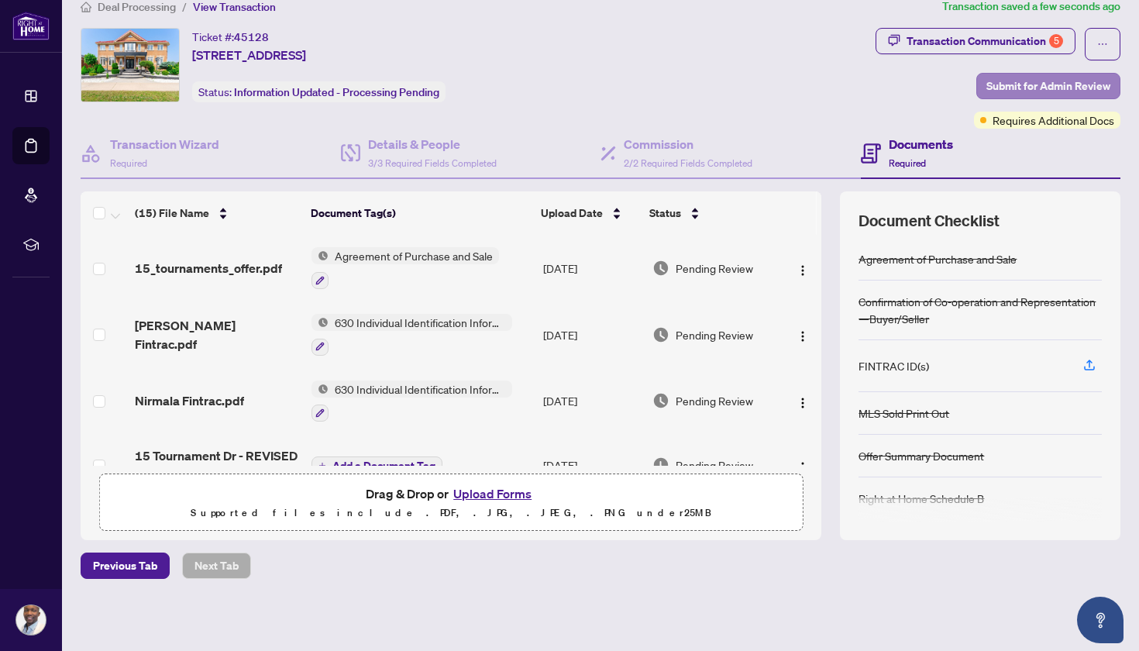
click at [1030, 81] on span "Submit for Admin Review" at bounding box center [1049, 86] width 124 height 25
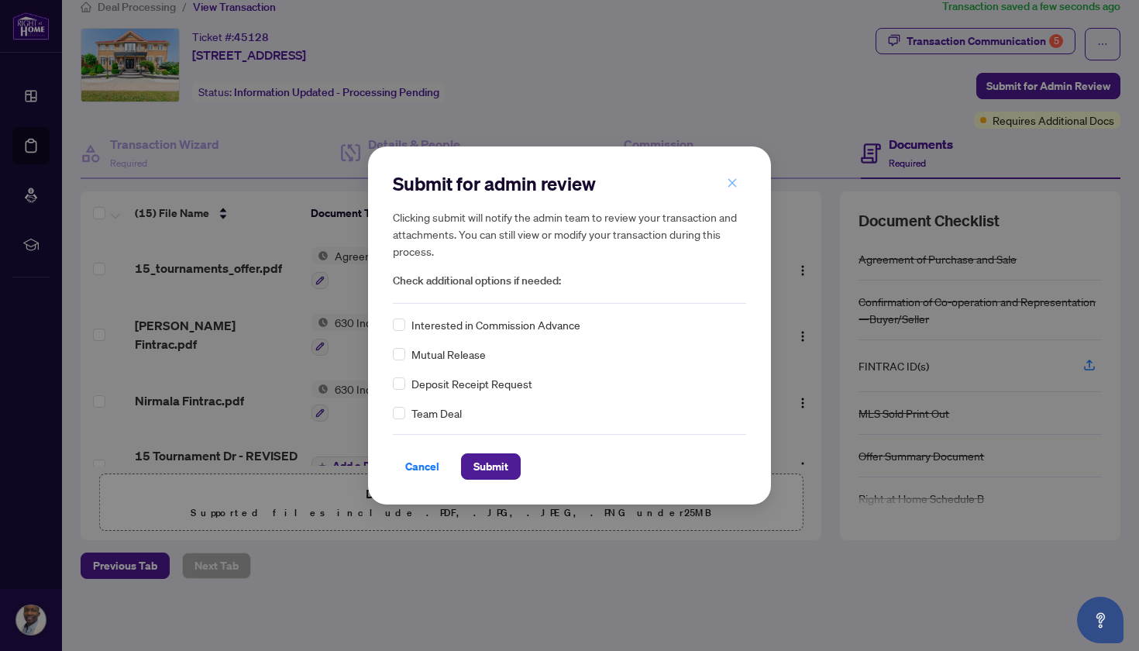
click at [729, 181] on icon "close" at bounding box center [732, 183] width 9 height 9
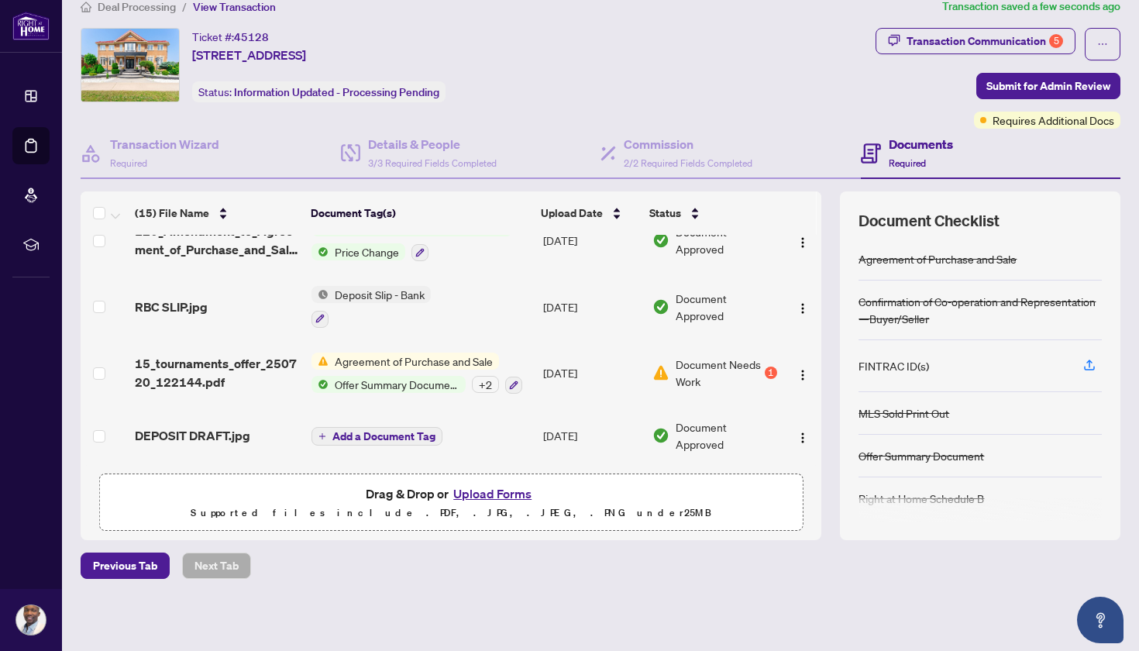
scroll to position [749, 0]
click at [1011, 81] on span "Submit for Admin Review" at bounding box center [1049, 86] width 124 height 25
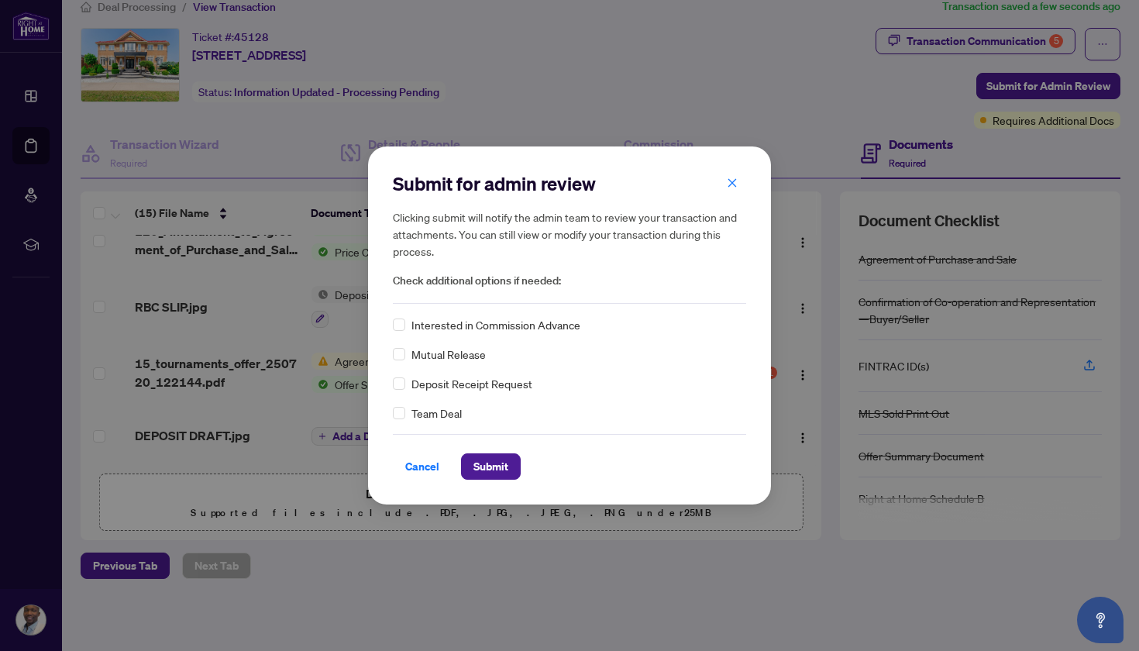
scroll to position [0, 0]
click at [486, 460] on span "Submit" at bounding box center [491, 466] width 35 height 25
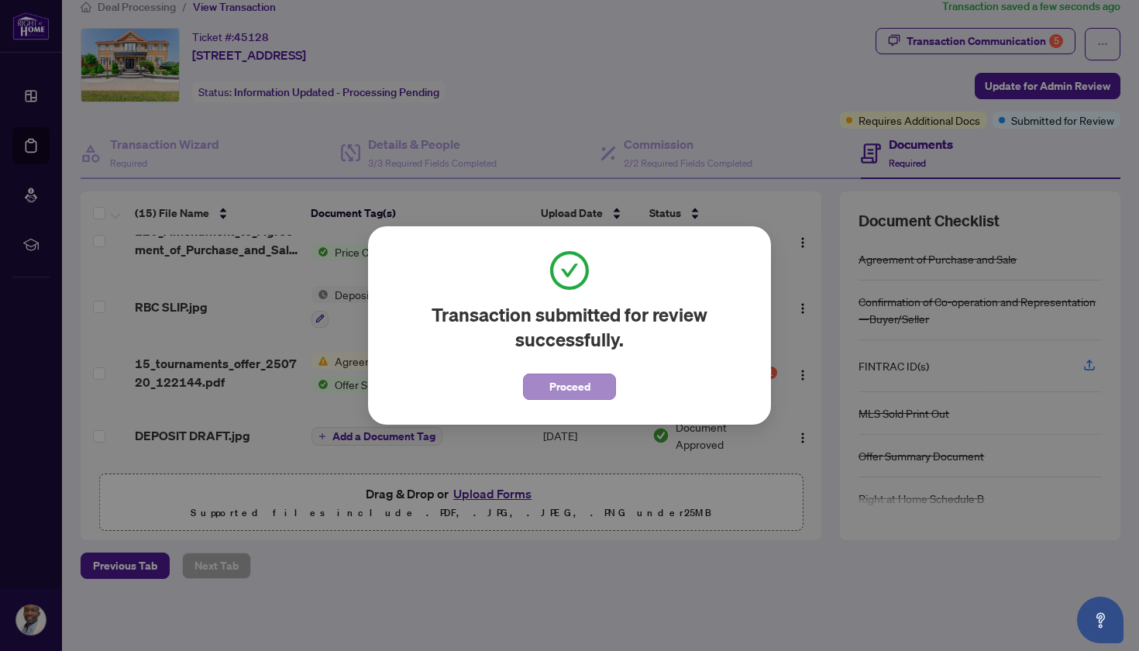
click at [590, 395] on span "Proceed" at bounding box center [569, 386] width 41 height 25
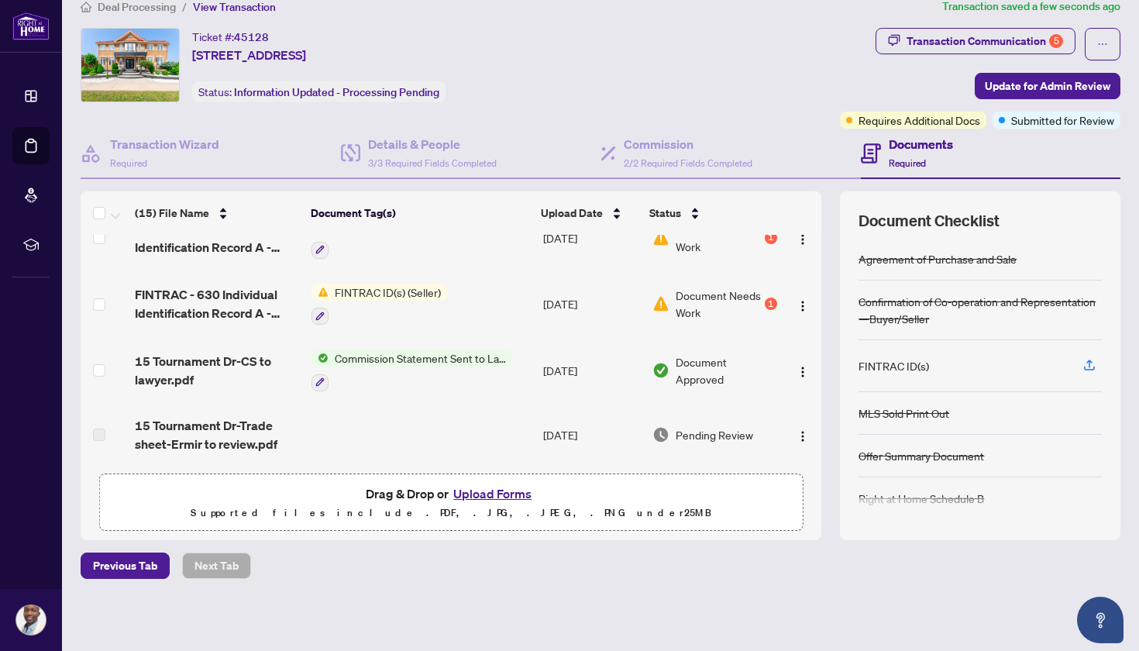
scroll to position [189, 0]
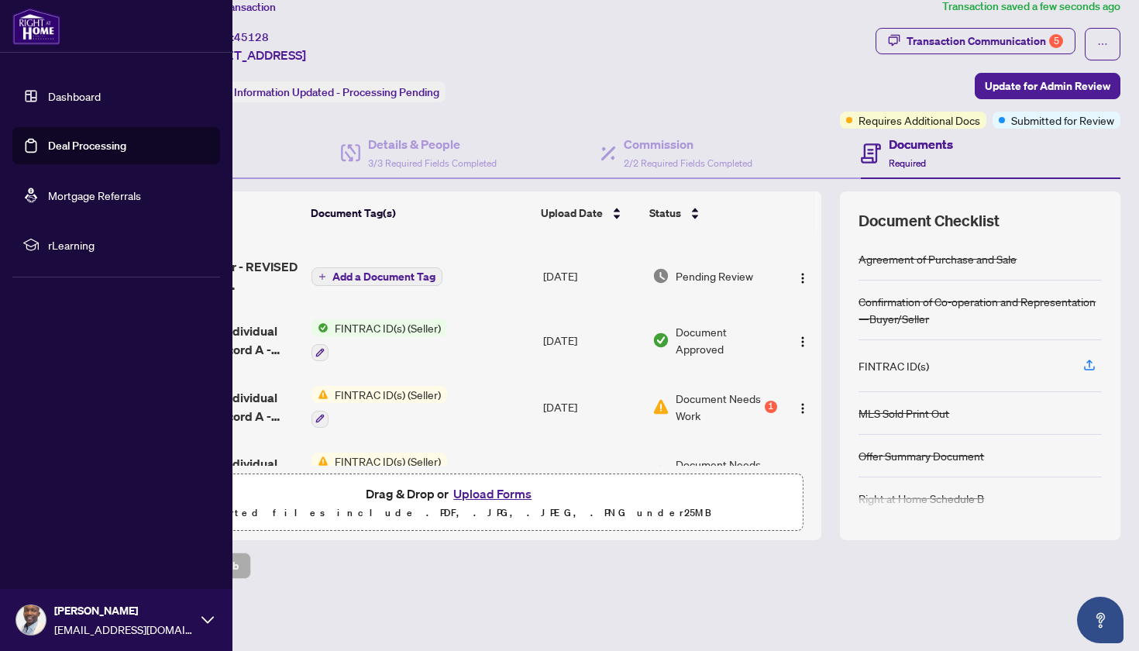
click at [58, 147] on link "Deal Processing" at bounding box center [87, 146] width 78 height 14
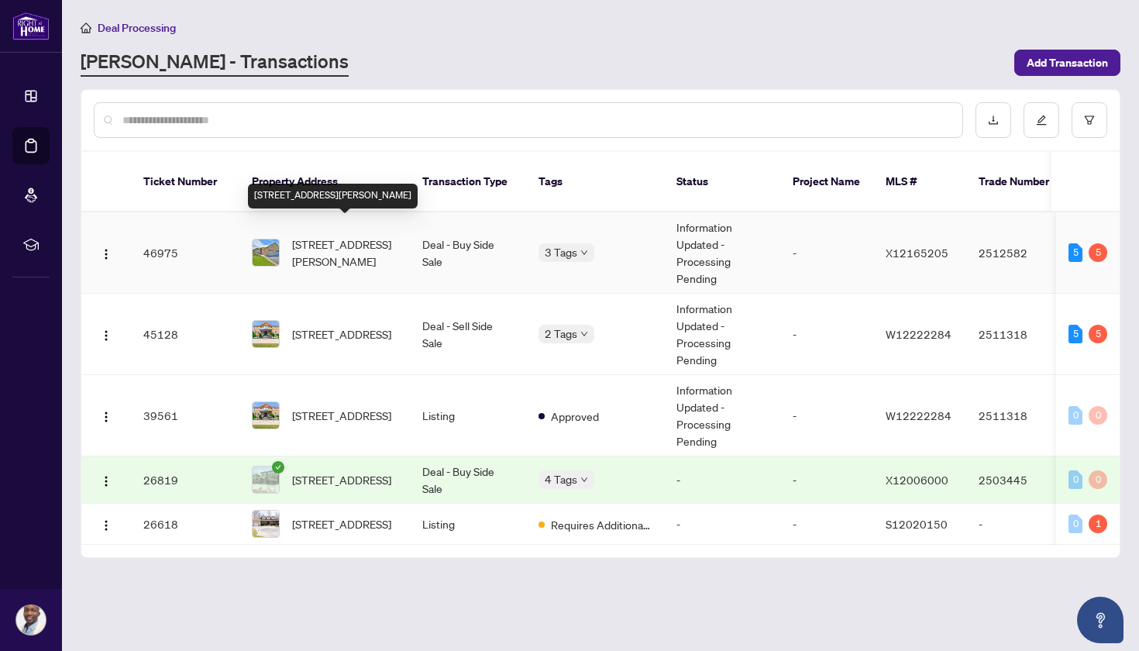
click at [364, 242] on span "[STREET_ADDRESS][PERSON_NAME]" at bounding box center [344, 253] width 105 height 34
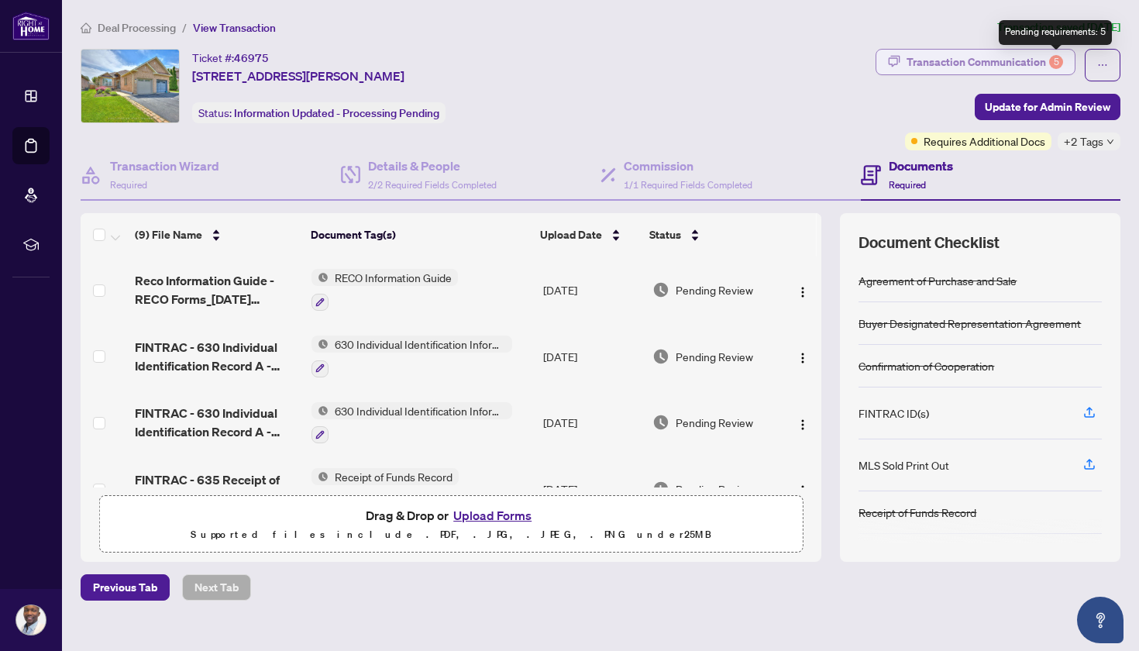
click at [1052, 56] on div "5" at bounding box center [1056, 62] width 14 height 14
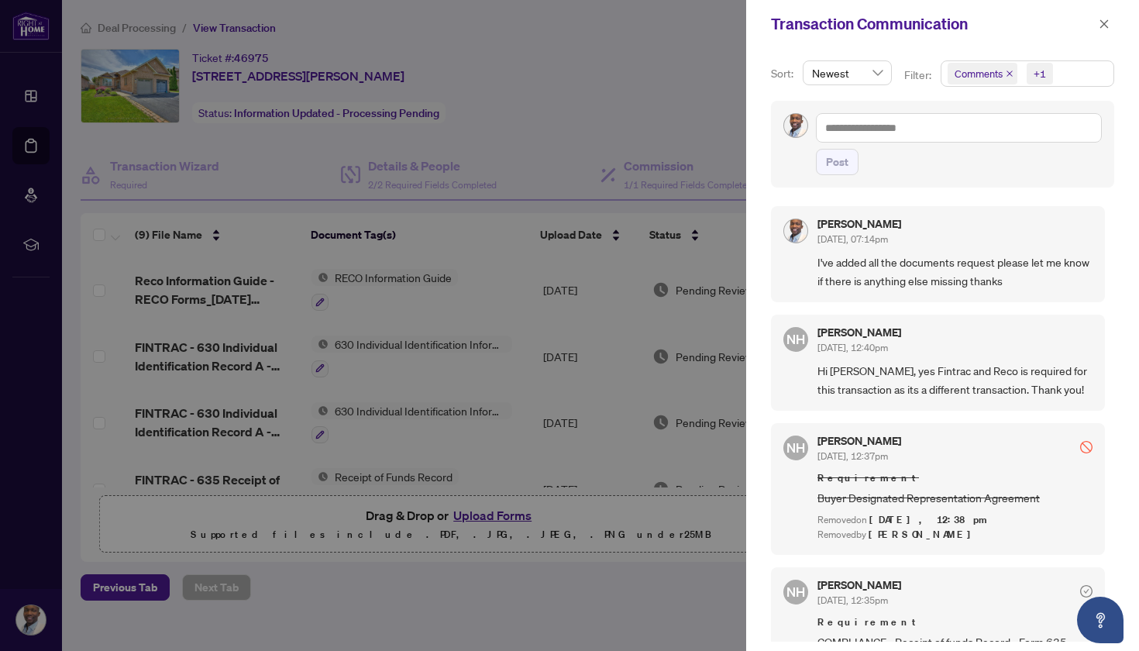
click at [689, 127] on div at bounding box center [569, 325] width 1139 height 651
click at [1107, 28] on icon "close" at bounding box center [1104, 24] width 11 height 11
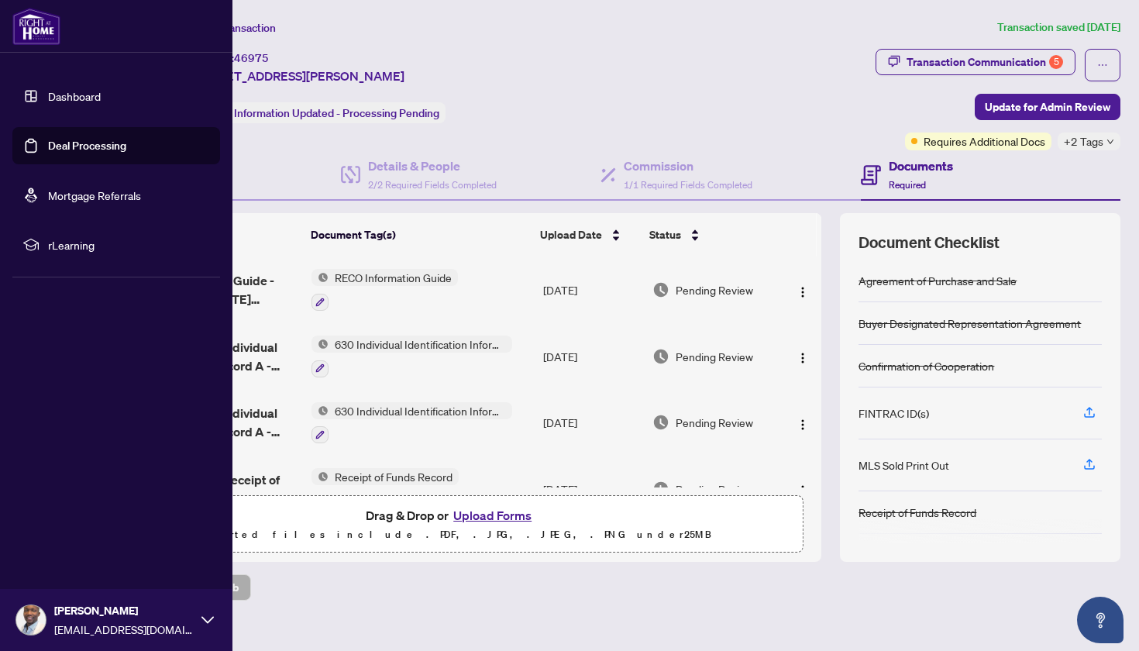
click at [48, 153] on link "Deal Processing" at bounding box center [87, 146] width 78 height 14
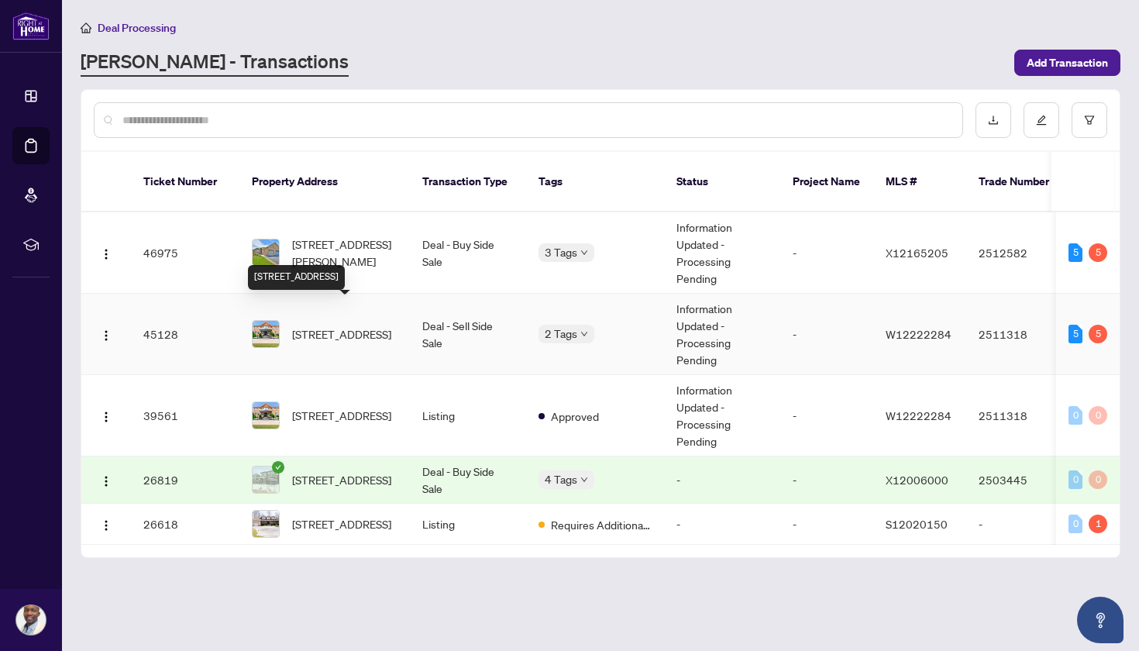
click at [391, 325] on span "[STREET_ADDRESS]" at bounding box center [341, 333] width 99 height 17
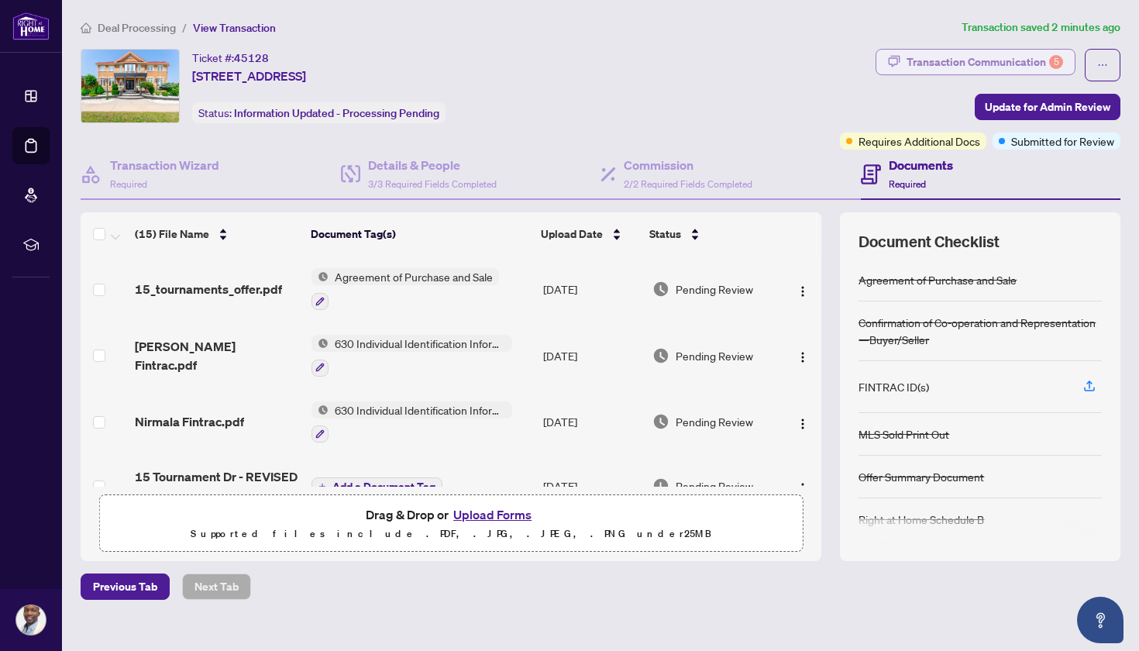
click at [958, 58] on div "Transaction Communication 5" at bounding box center [985, 62] width 157 height 25
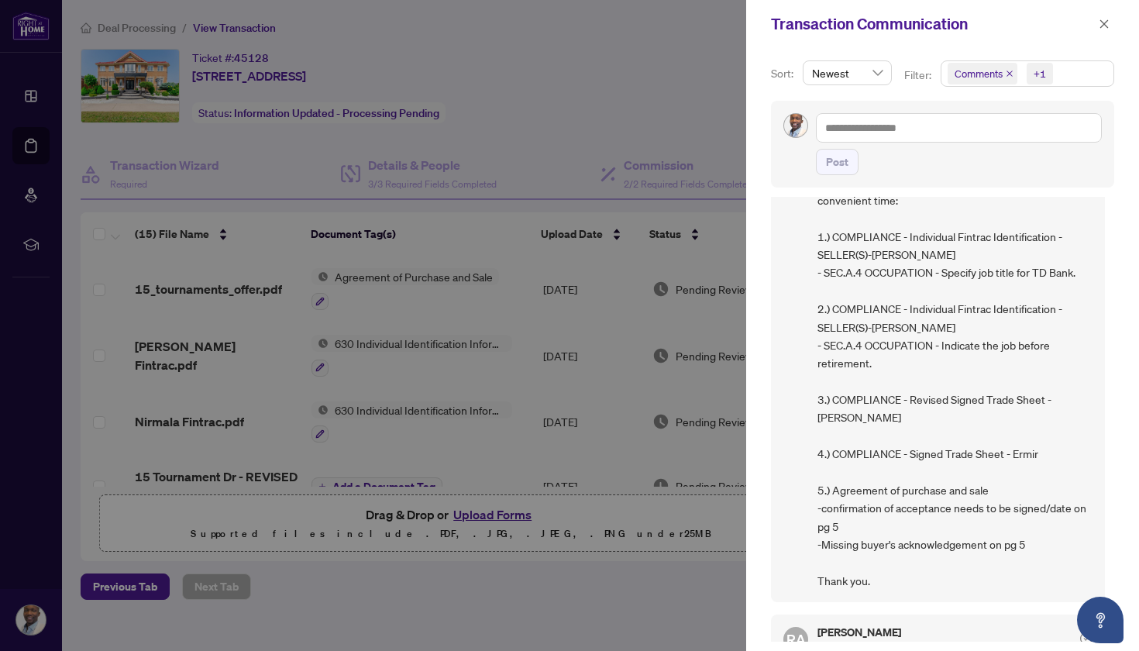
scroll to position [140, 0]
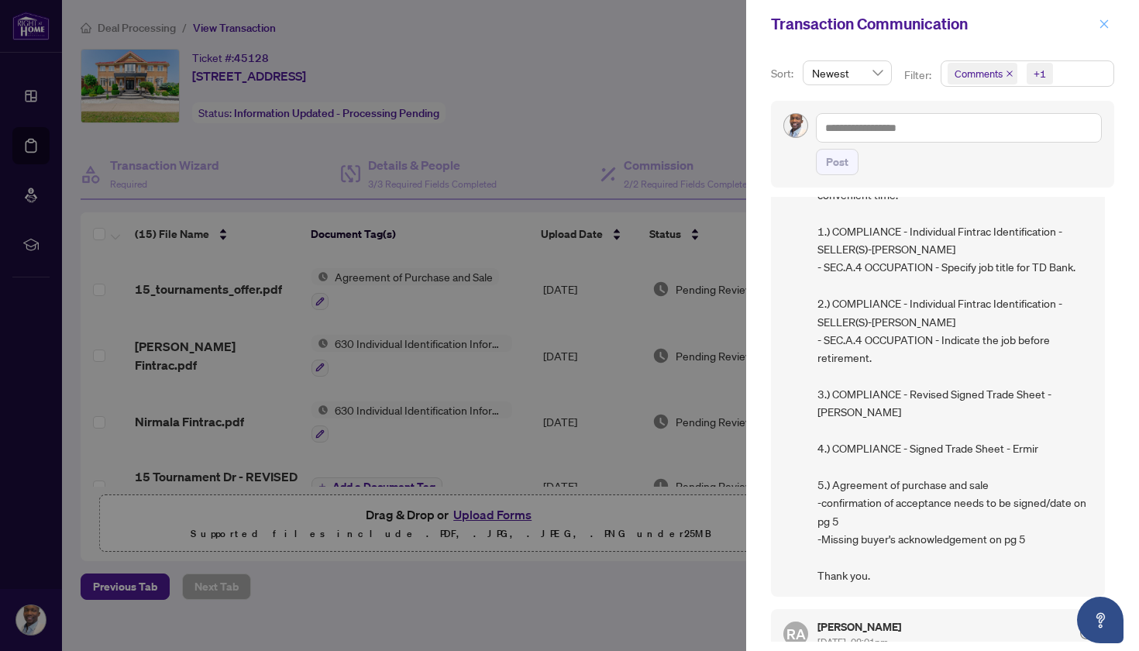
click at [1109, 31] on span "button" at bounding box center [1104, 24] width 11 height 25
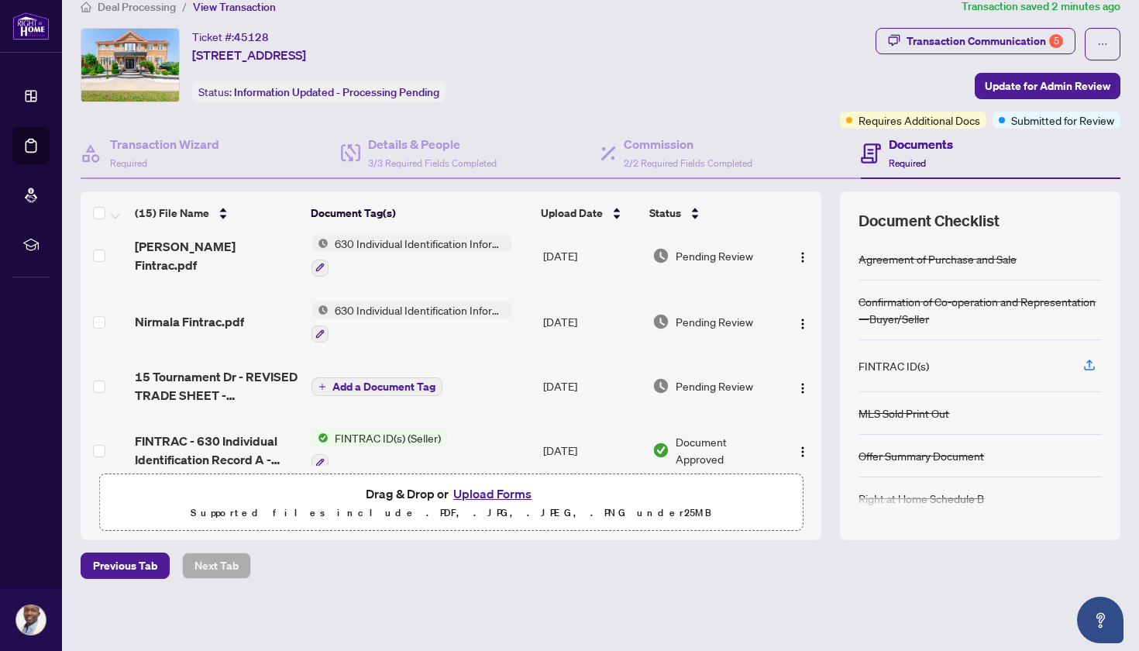
scroll to position [120, 0]
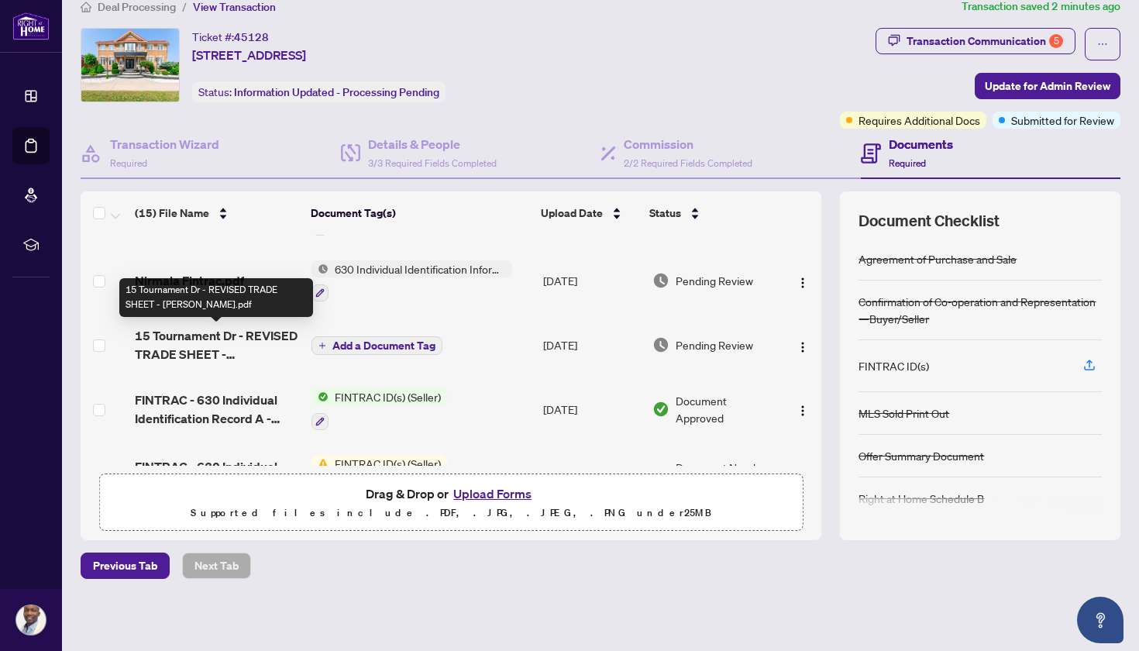
click at [210, 350] on span "15 Tournament Dr - REVISED TRADE SHEET - [PERSON_NAME].pdf" at bounding box center [217, 344] width 164 height 37
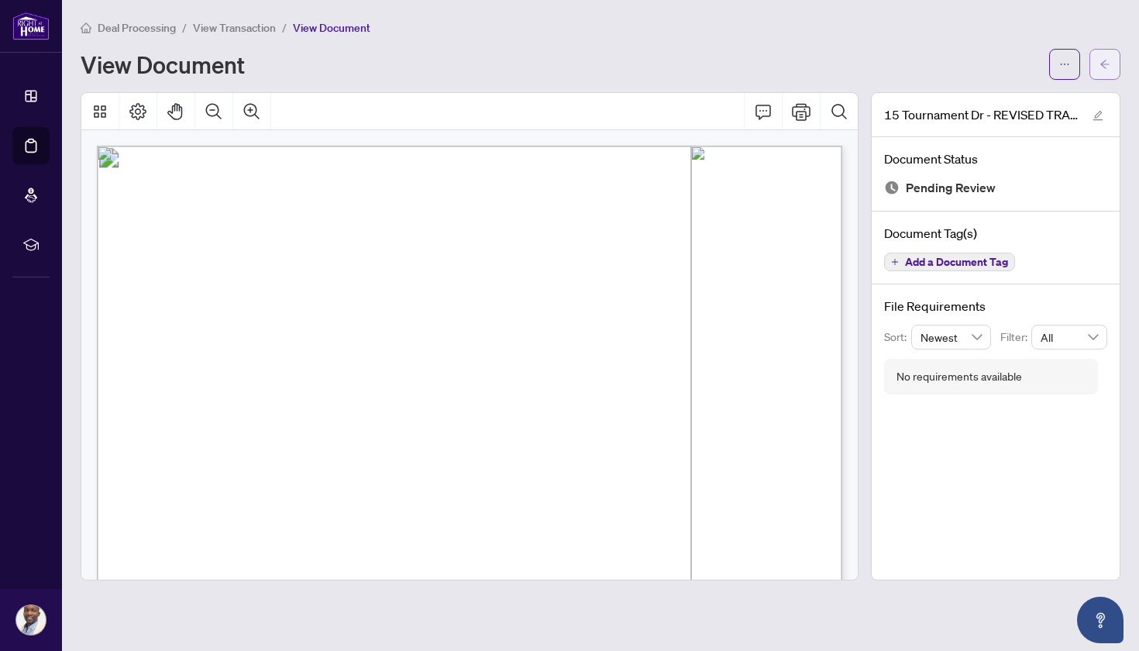
click at [1097, 58] on button "button" at bounding box center [1105, 64] width 31 height 31
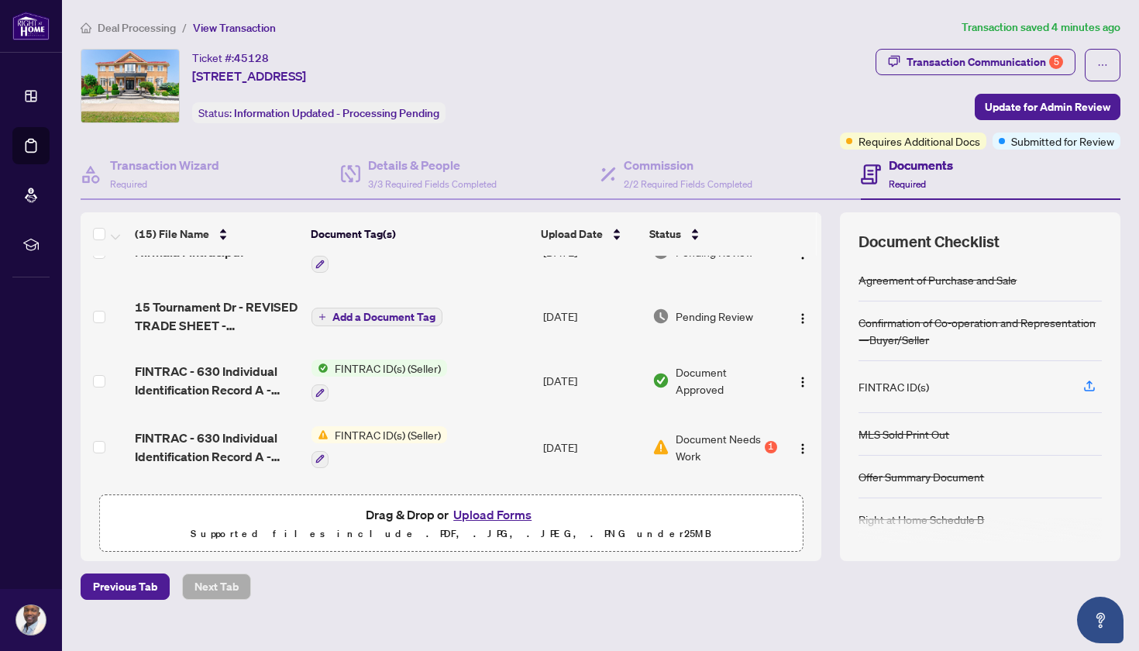
scroll to position [136, 0]
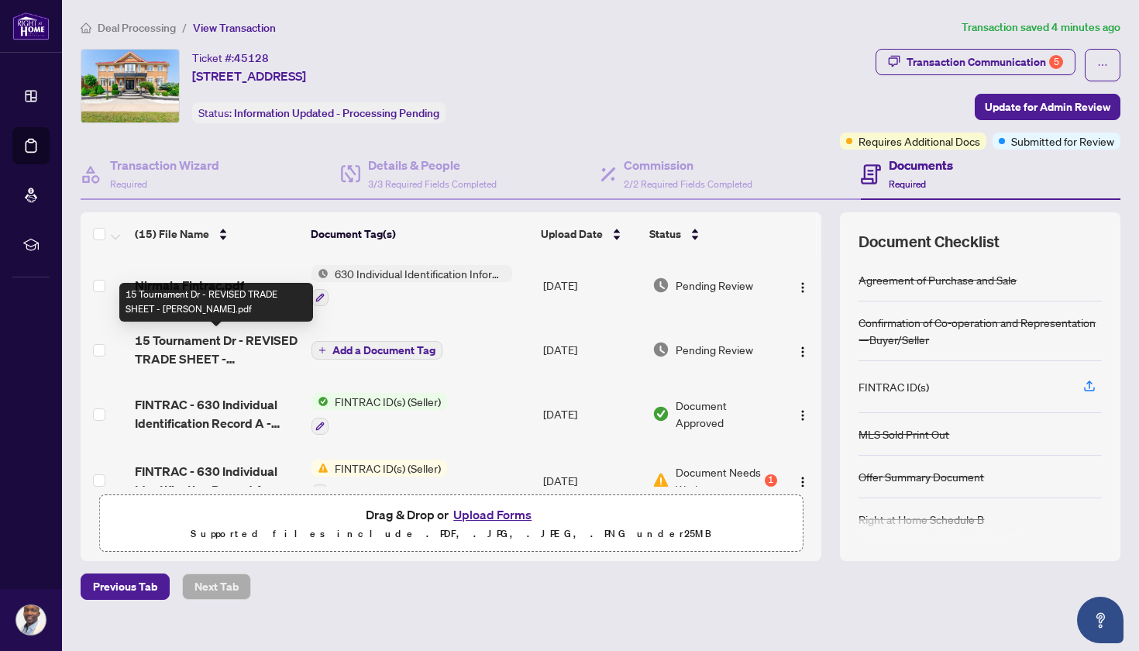
click at [229, 362] on span "15 Tournament Dr - REVISED TRADE SHEET - [PERSON_NAME].pdf" at bounding box center [217, 349] width 164 height 37
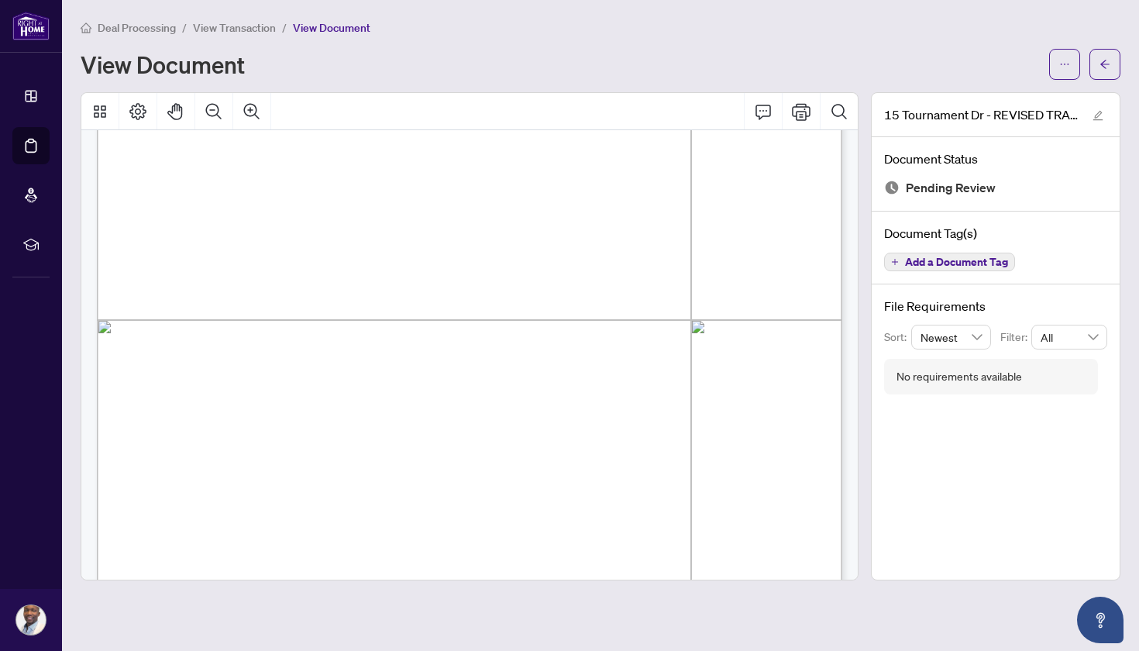
scroll to position [409, 0]
click at [1110, 70] on span "button" at bounding box center [1105, 64] width 11 height 25
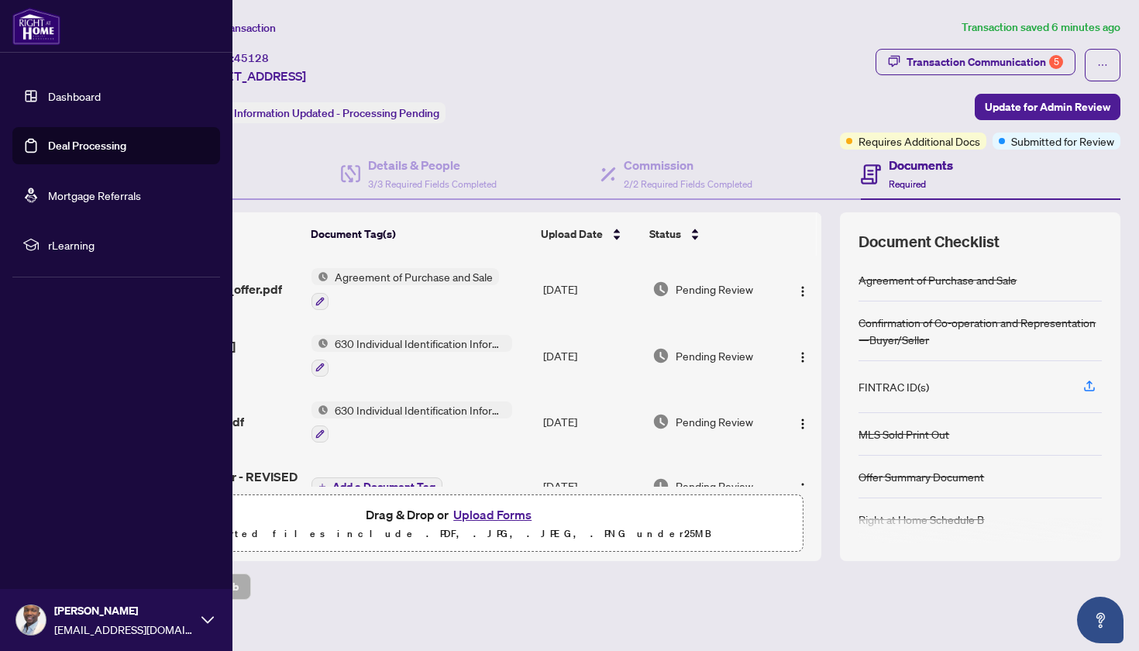
click at [67, 153] on link "Deal Processing" at bounding box center [87, 146] width 78 height 14
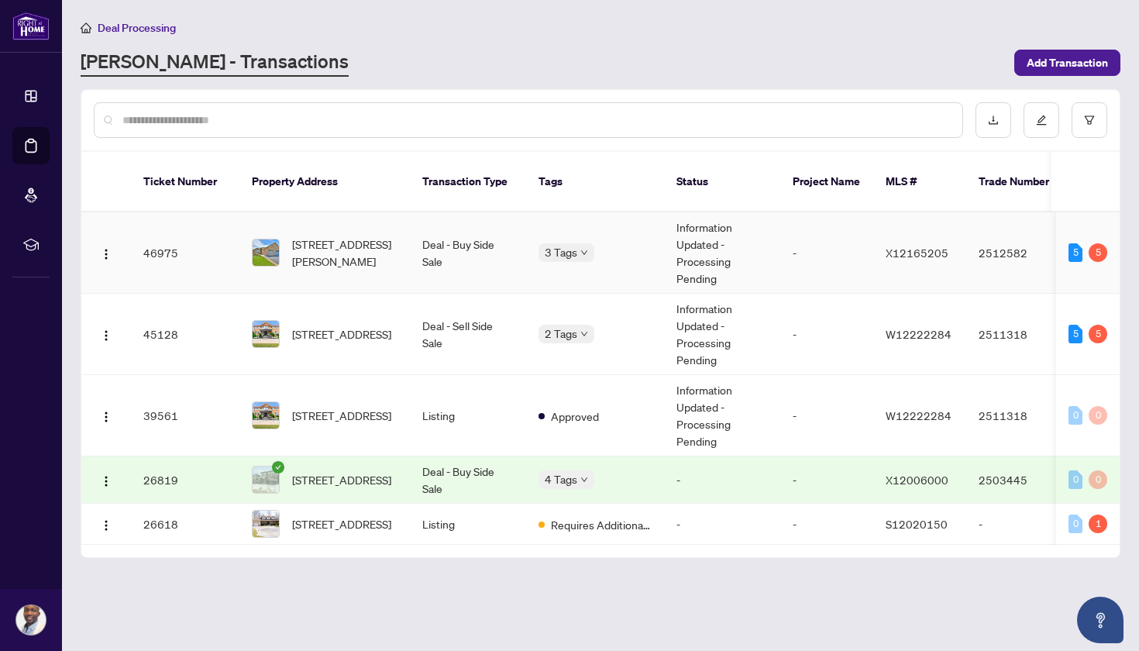
click at [426, 220] on td "Deal - Buy Side Sale" at bounding box center [468, 252] width 116 height 81
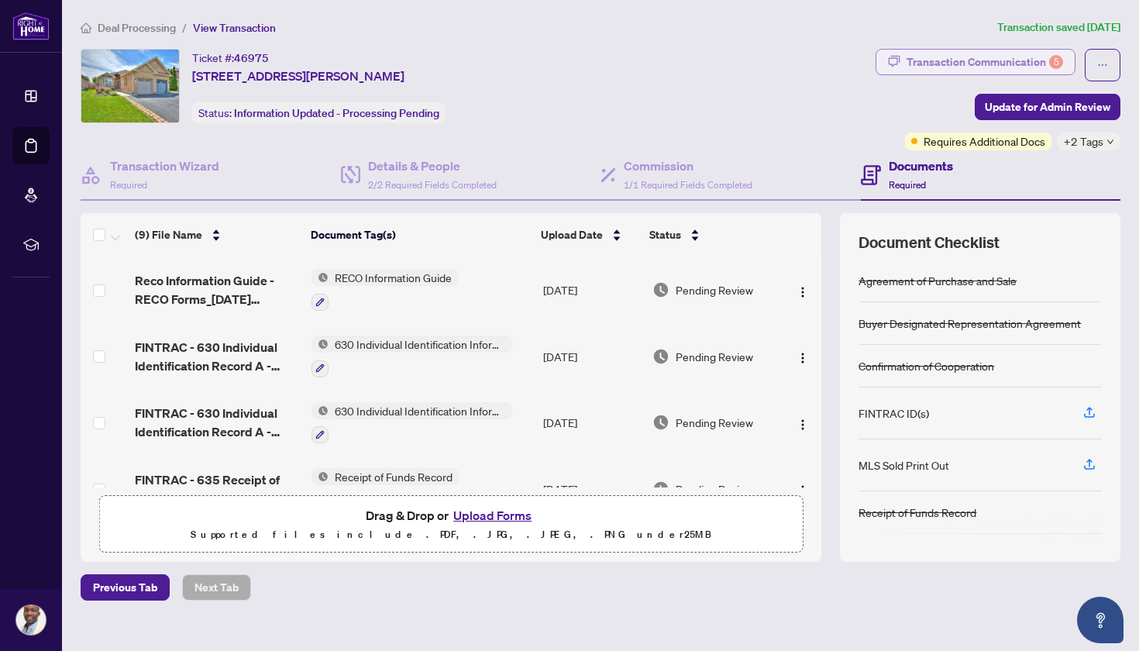
click at [1021, 68] on div "Transaction Communication 5" at bounding box center [985, 62] width 157 height 25
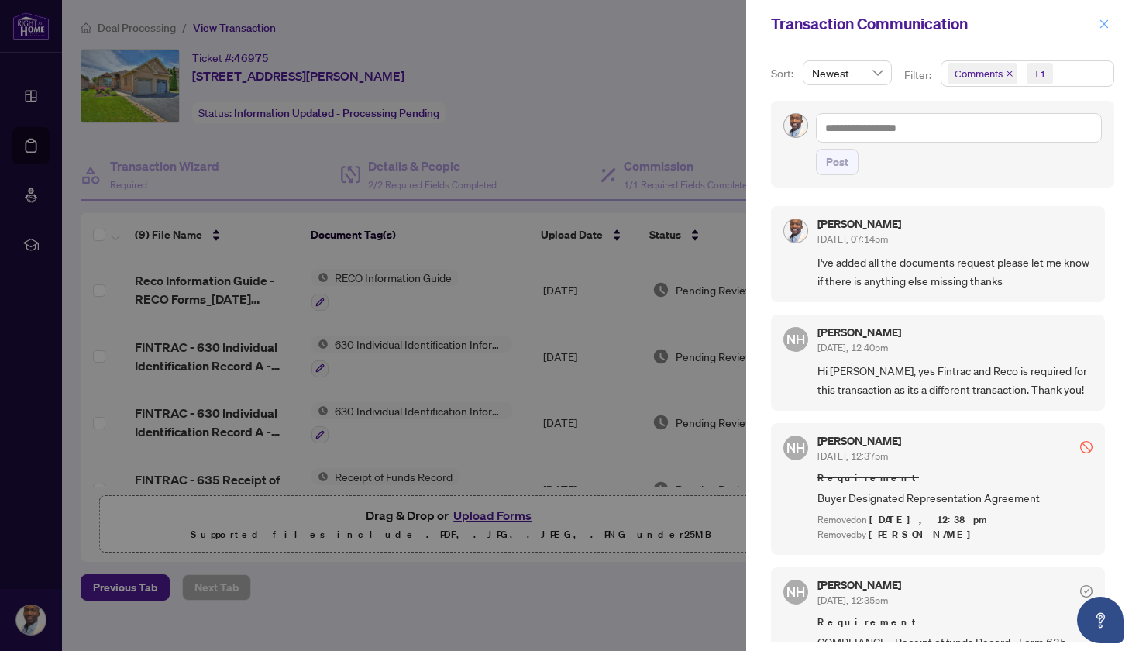
click at [1108, 26] on icon "close" at bounding box center [1104, 24] width 11 height 11
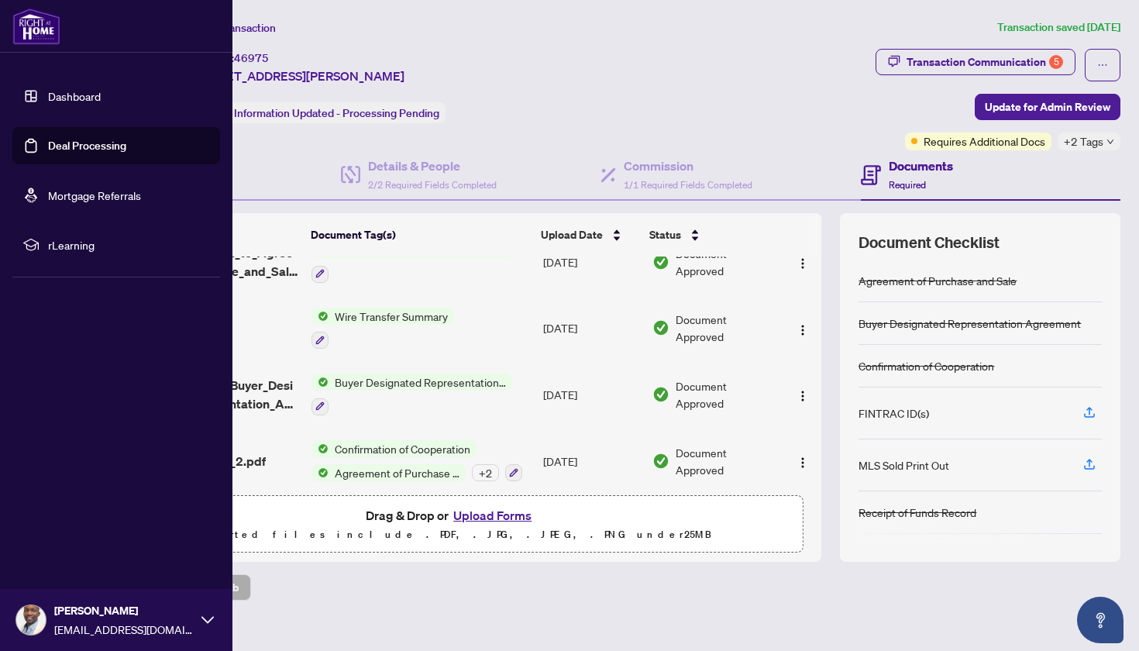
click at [79, 148] on link "Deal Processing" at bounding box center [87, 146] width 78 height 14
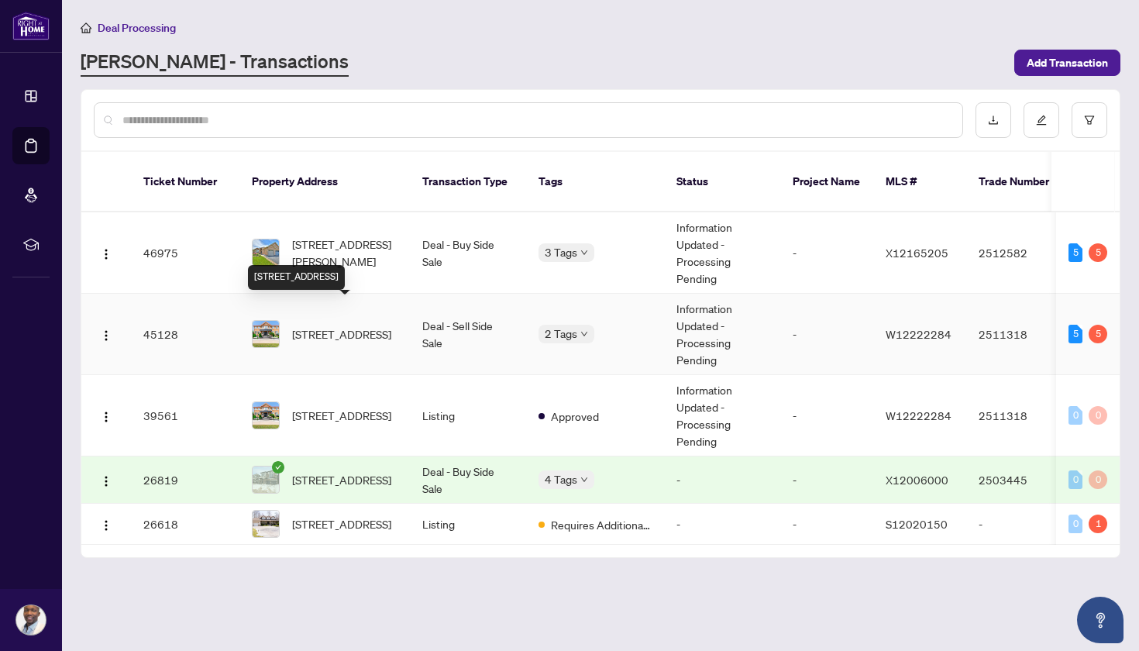
click at [338, 325] on span "[STREET_ADDRESS]" at bounding box center [341, 333] width 99 height 17
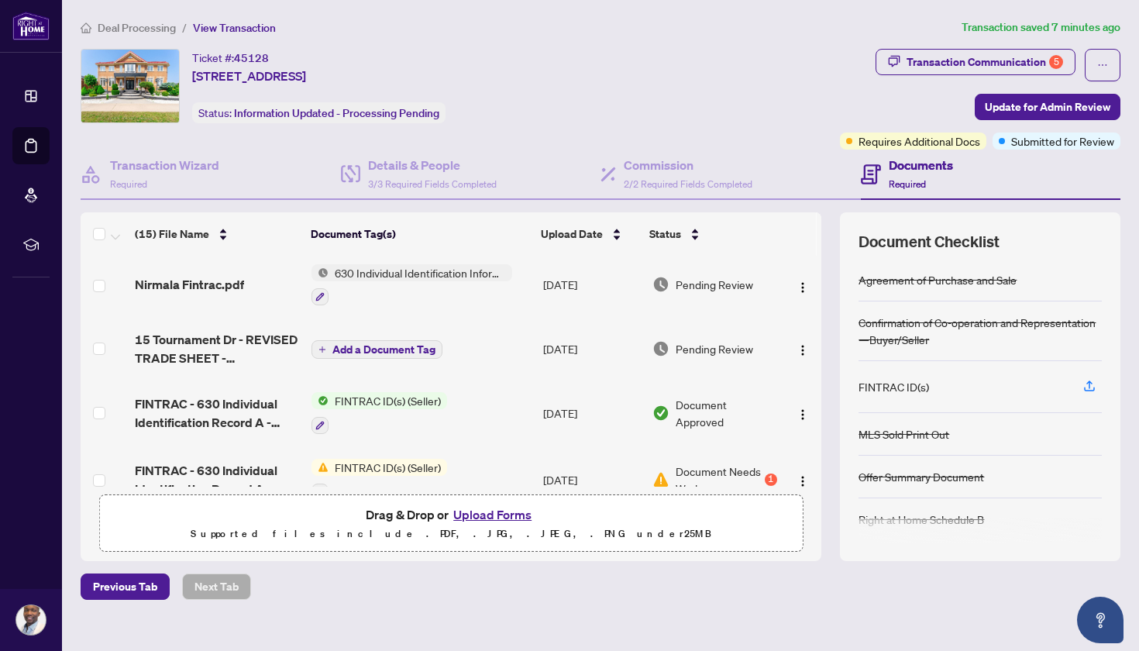
scroll to position [142, 0]
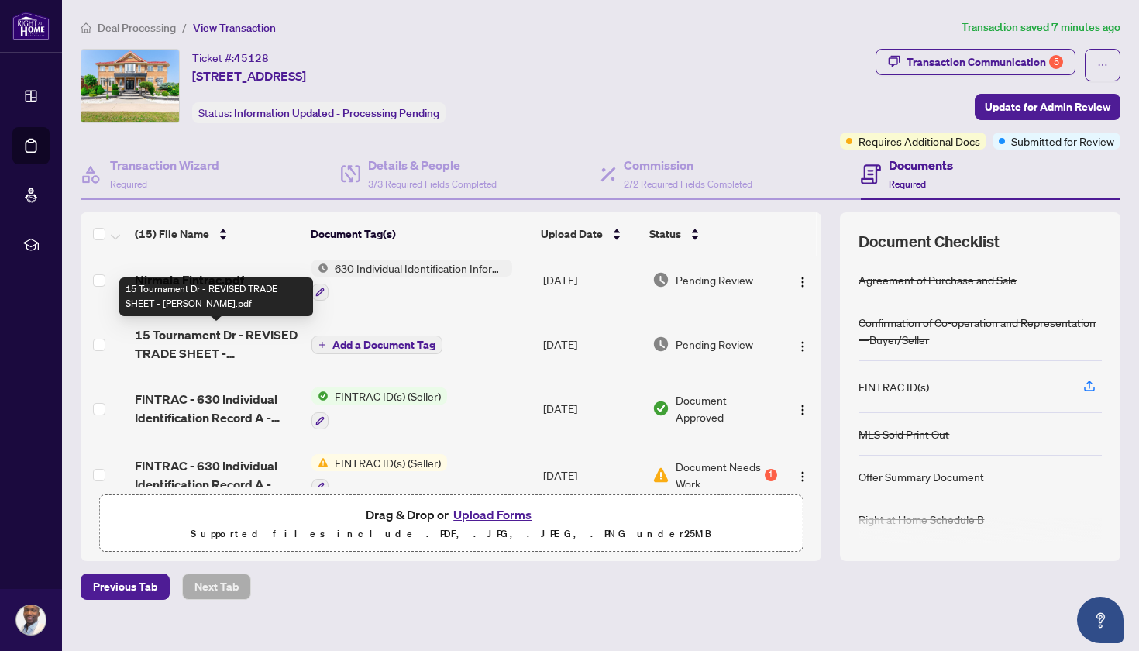
click at [210, 339] on span "15 Tournament Dr - REVISED TRADE SHEET - [PERSON_NAME].pdf" at bounding box center [217, 343] width 164 height 37
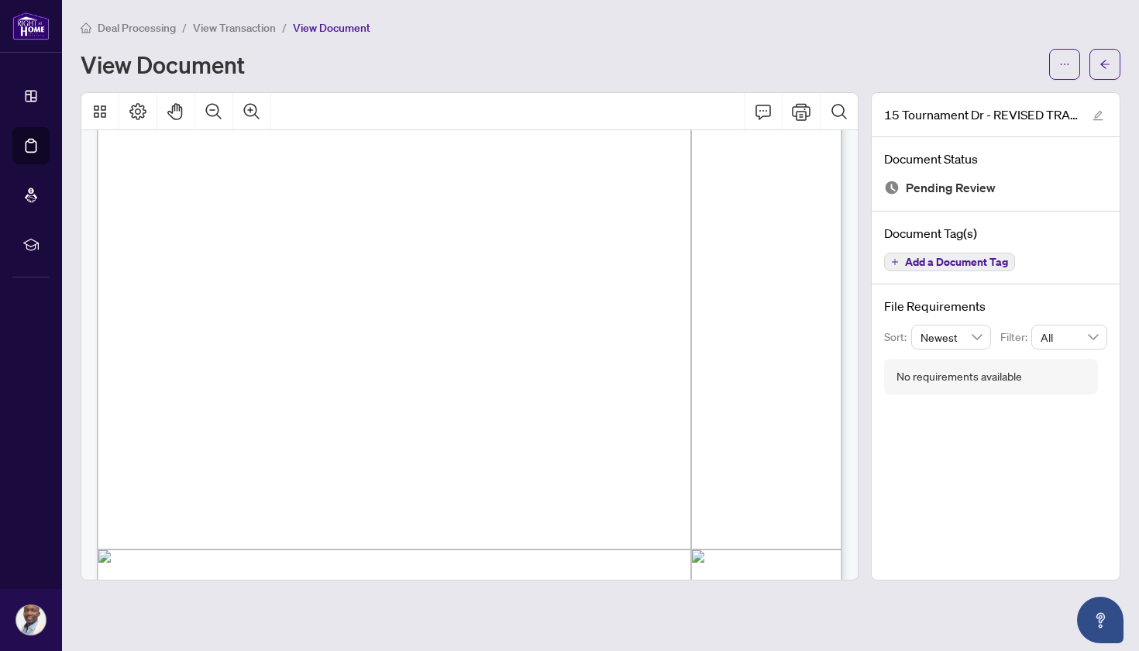
scroll to position [196, 0]
click at [1103, 65] on icon "arrow-left" at bounding box center [1104, 64] width 9 height 9
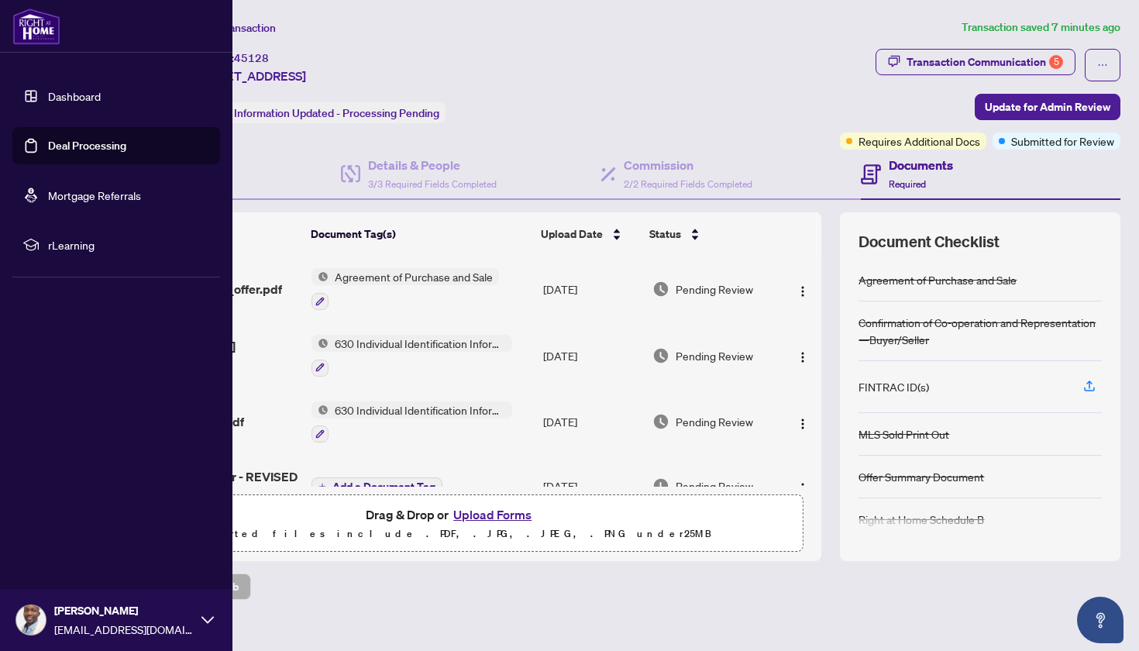
click at [48, 142] on link "Deal Processing" at bounding box center [87, 146] width 78 height 14
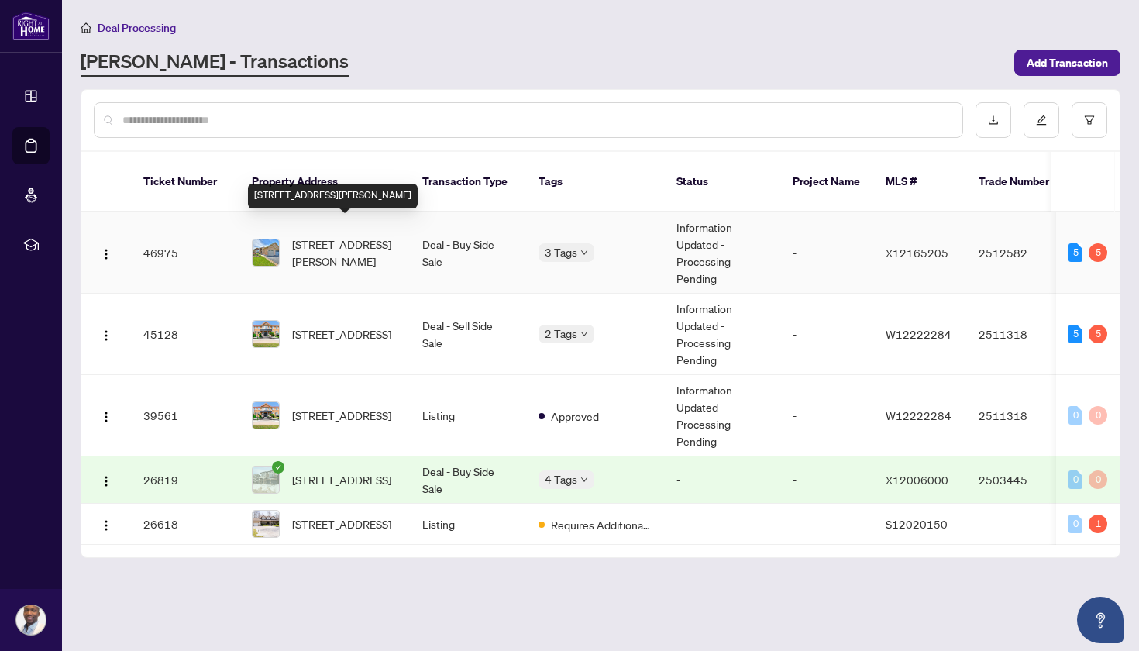
click at [356, 248] on span "[STREET_ADDRESS][PERSON_NAME]" at bounding box center [344, 253] width 105 height 34
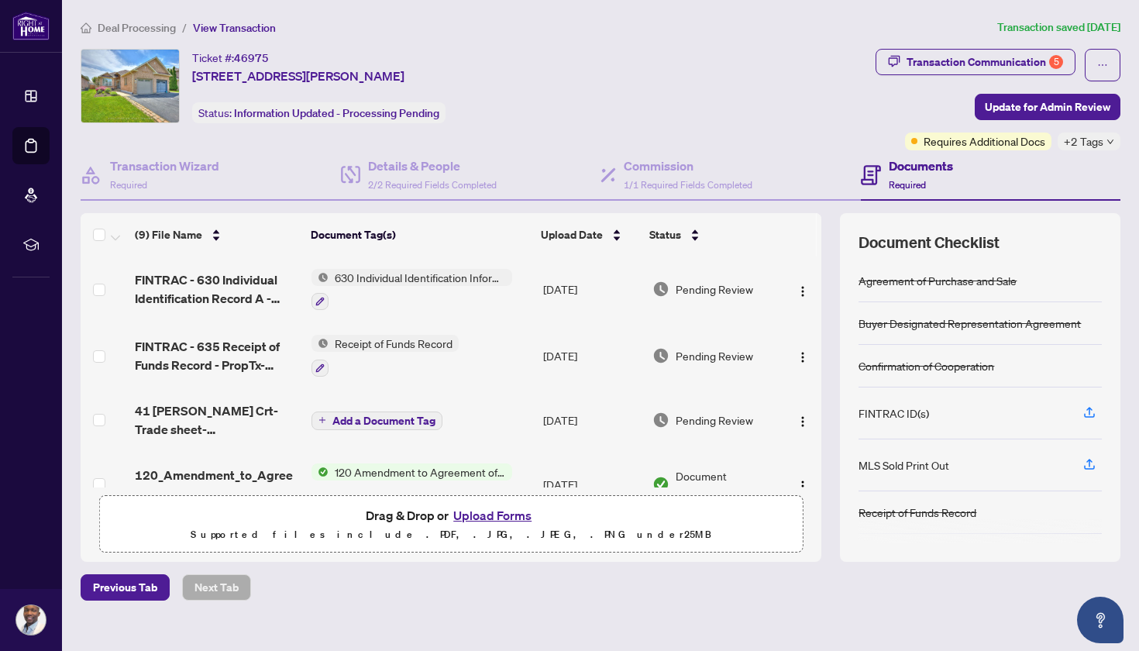
scroll to position [138, 0]
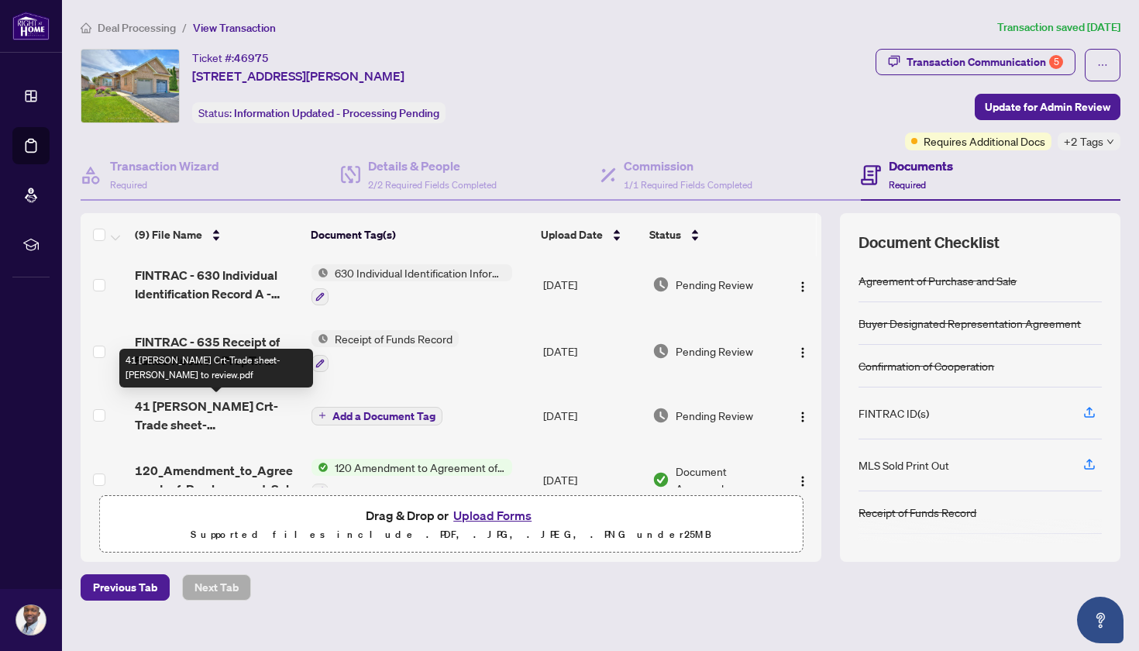
click at [207, 408] on span "41 [PERSON_NAME] Crt-Trade sheet-[PERSON_NAME] to review.pdf" at bounding box center [217, 415] width 164 height 37
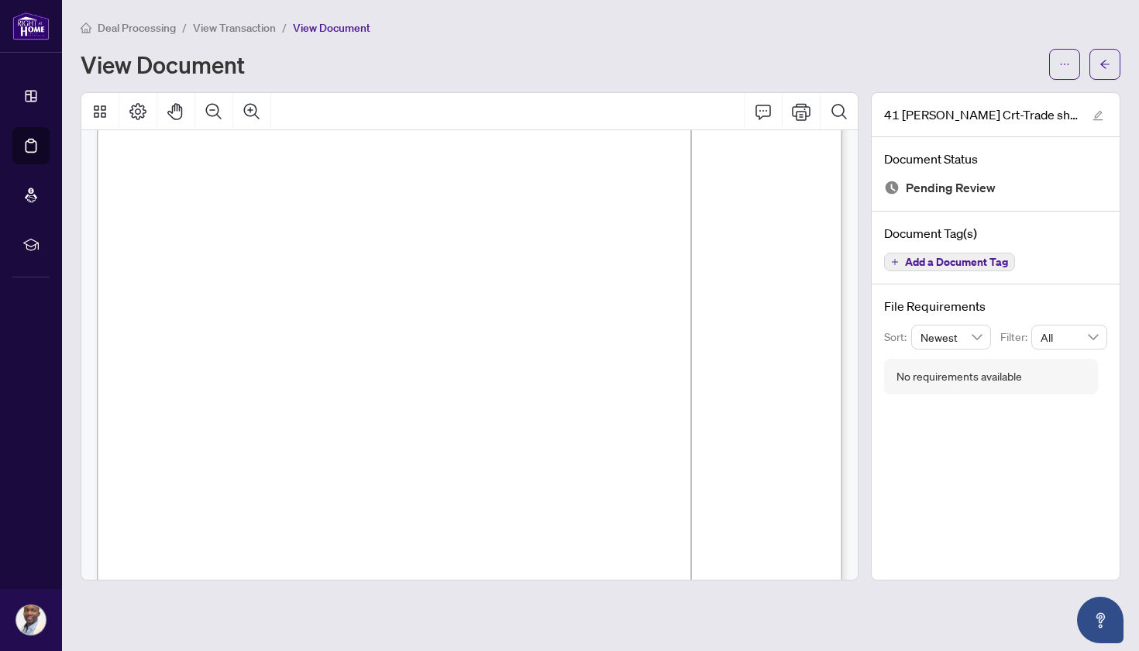
scroll to position [85, 0]
click at [1102, 61] on icon "arrow-left" at bounding box center [1105, 64] width 11 height 11
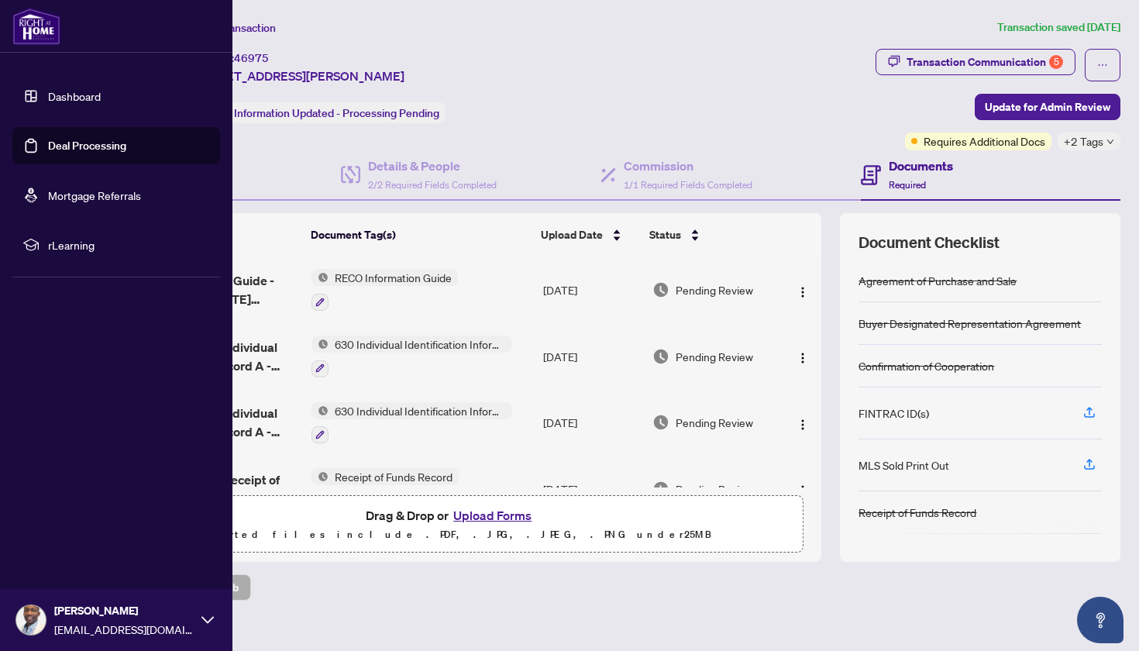
click at [73, 98] on link "Dashboard" at bounding box center [74, 96] width 53 height 14
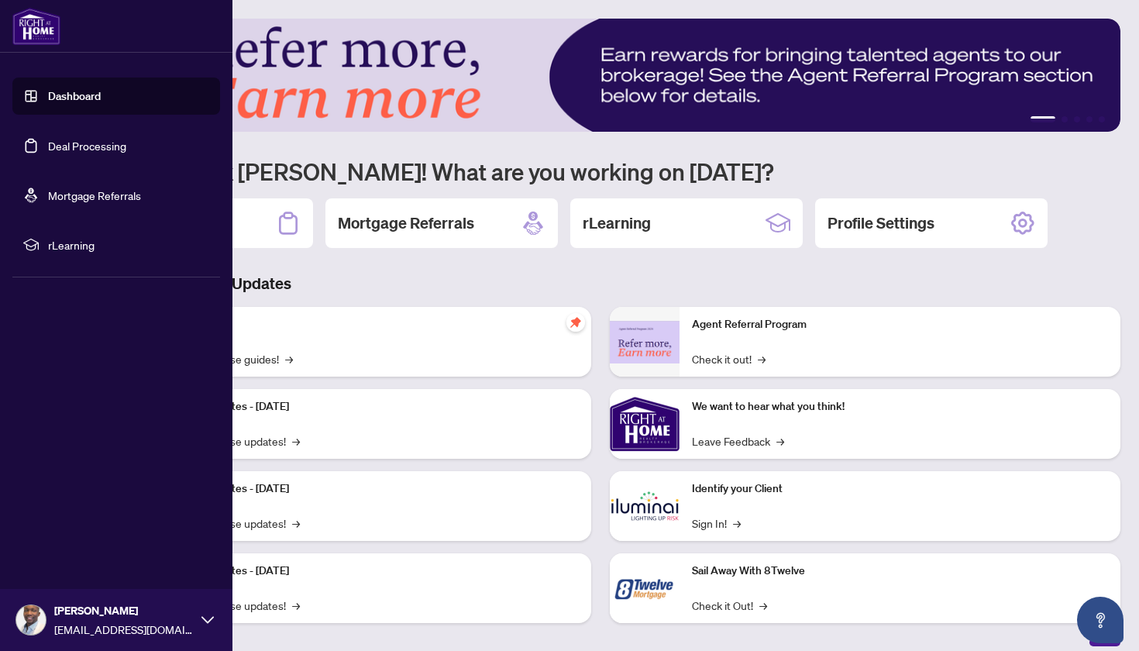
click at [55, 141] on link "Deal Processing" at bounding box center [87, 146] width 78 height 14
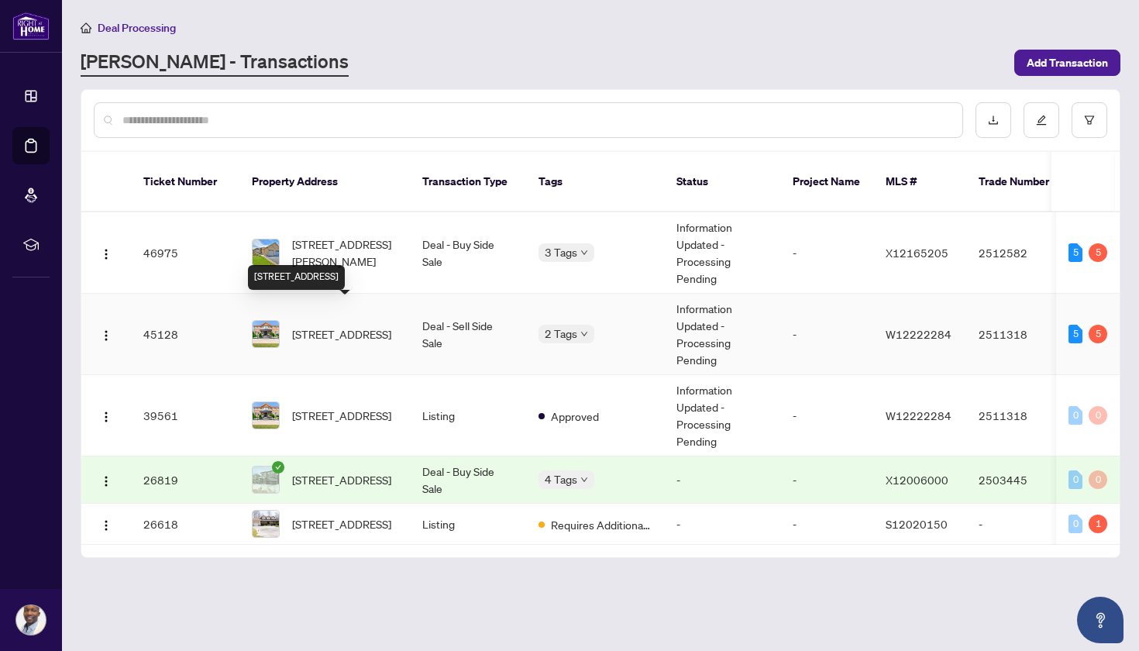
click at [332, 325] on span "[STREET_ADDRESS]" at bounding box center [341, 333] width 99 height 17
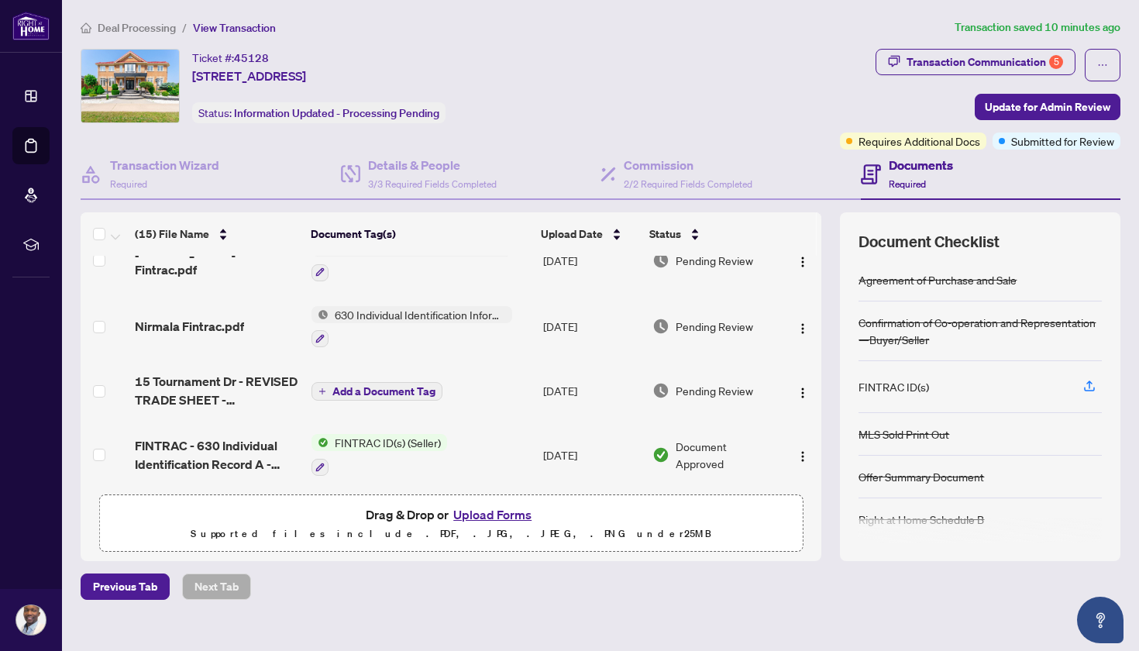
scroll to position [97, 0]
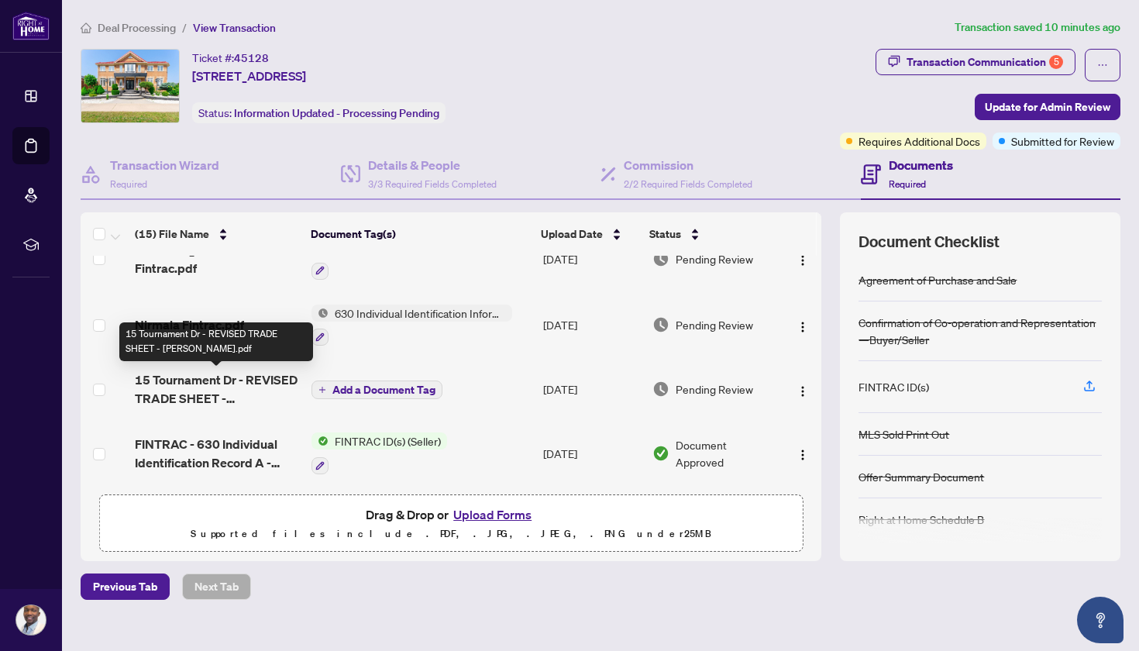
click at [209, 389] on span "15 Tournament Dr - REVISED TRADE SHEET - [PERSON_NAME].pdf" at bounding box center [217, 388] width 164 height 37
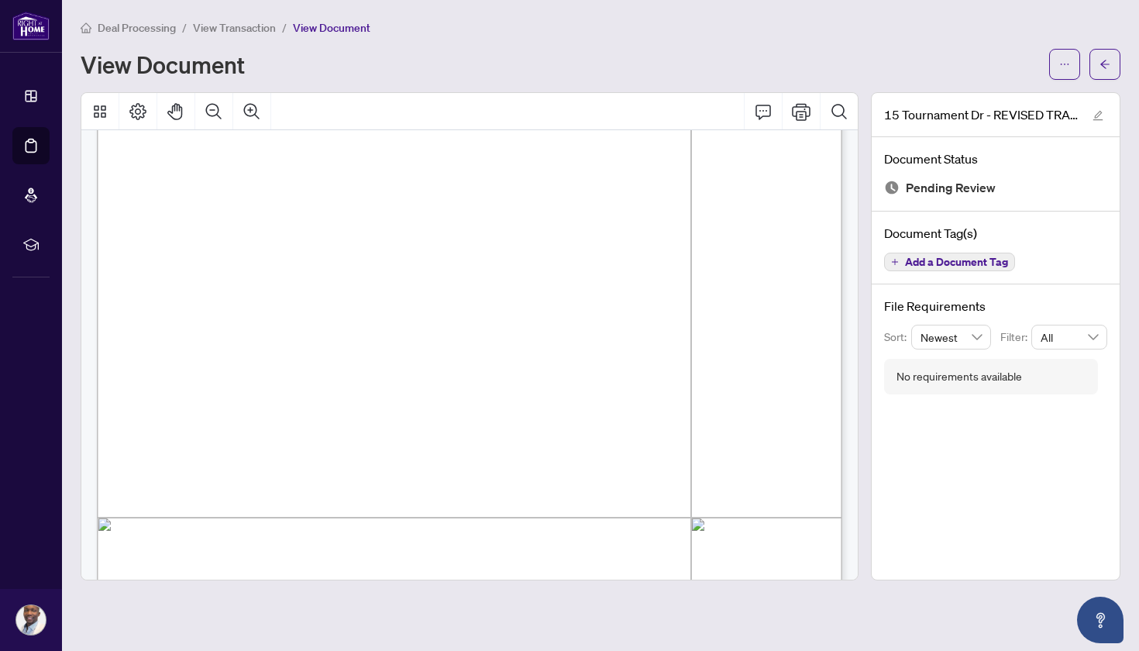
scroll to position [237, 0]
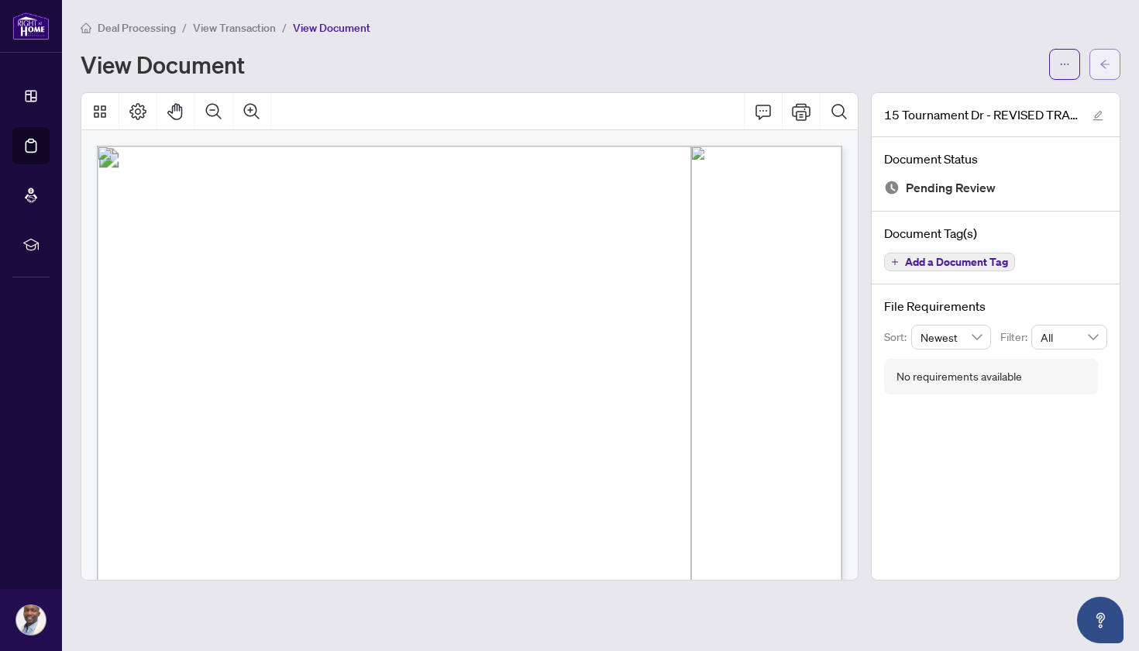
click at [1099, 63] on button "button" at bounding box center [1105, 64] width 31 height 31
